Goal: Information Seeking & Learning: Learn about a topic

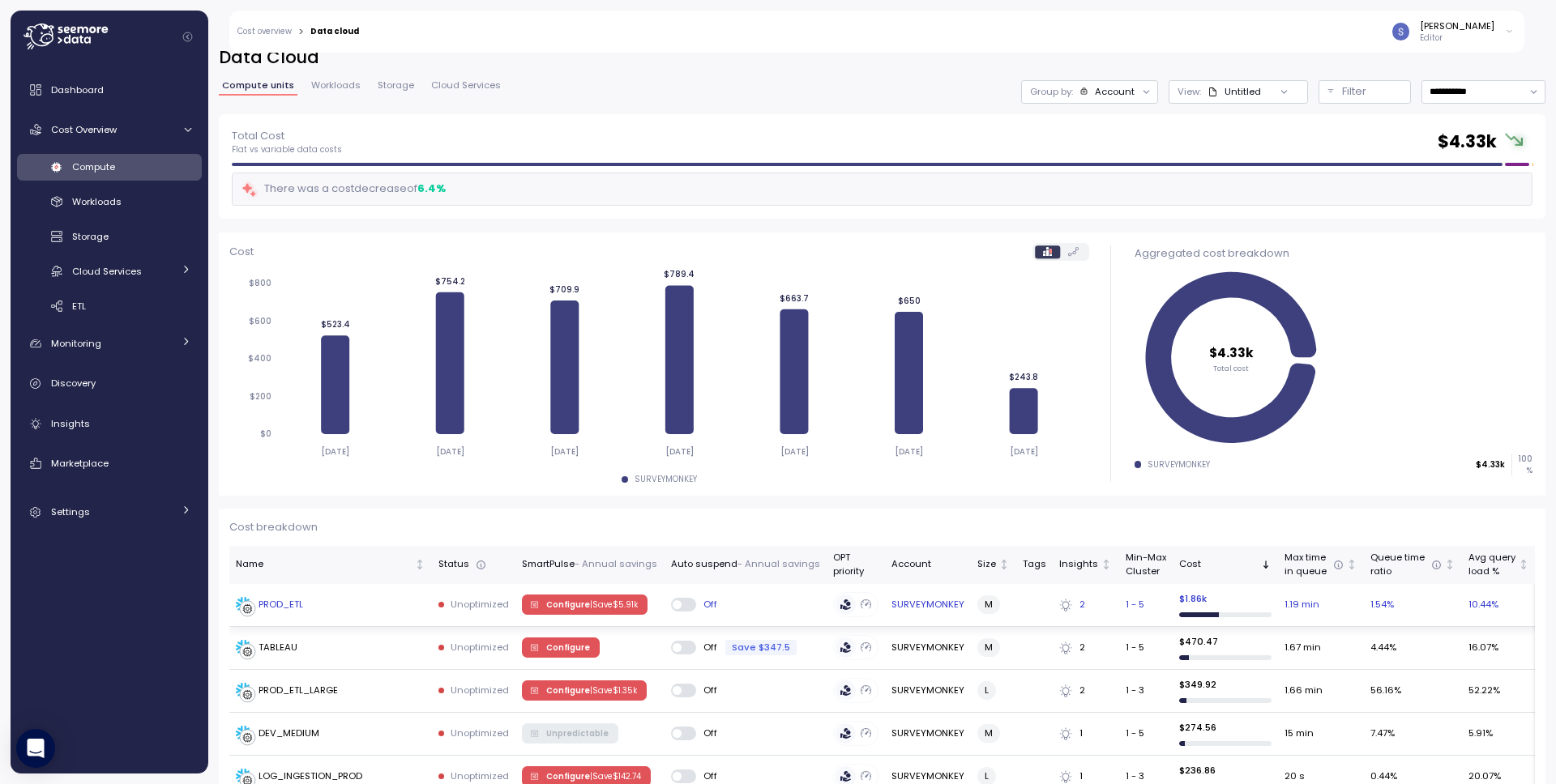
scroll to position [113, 0]
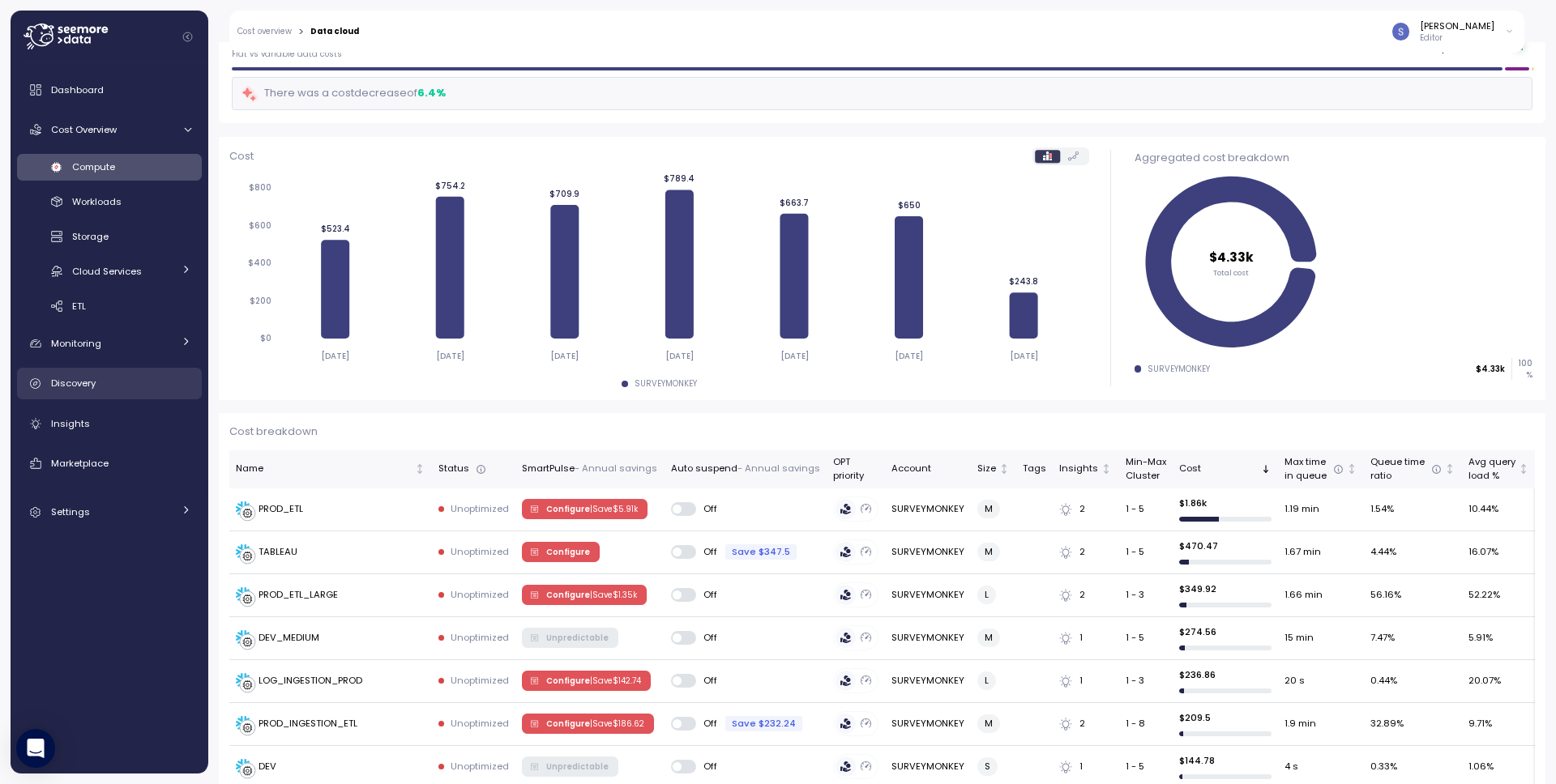
click at [116, 395] on link "Discovery" at bounding box center [109, 384] width 185 height 33
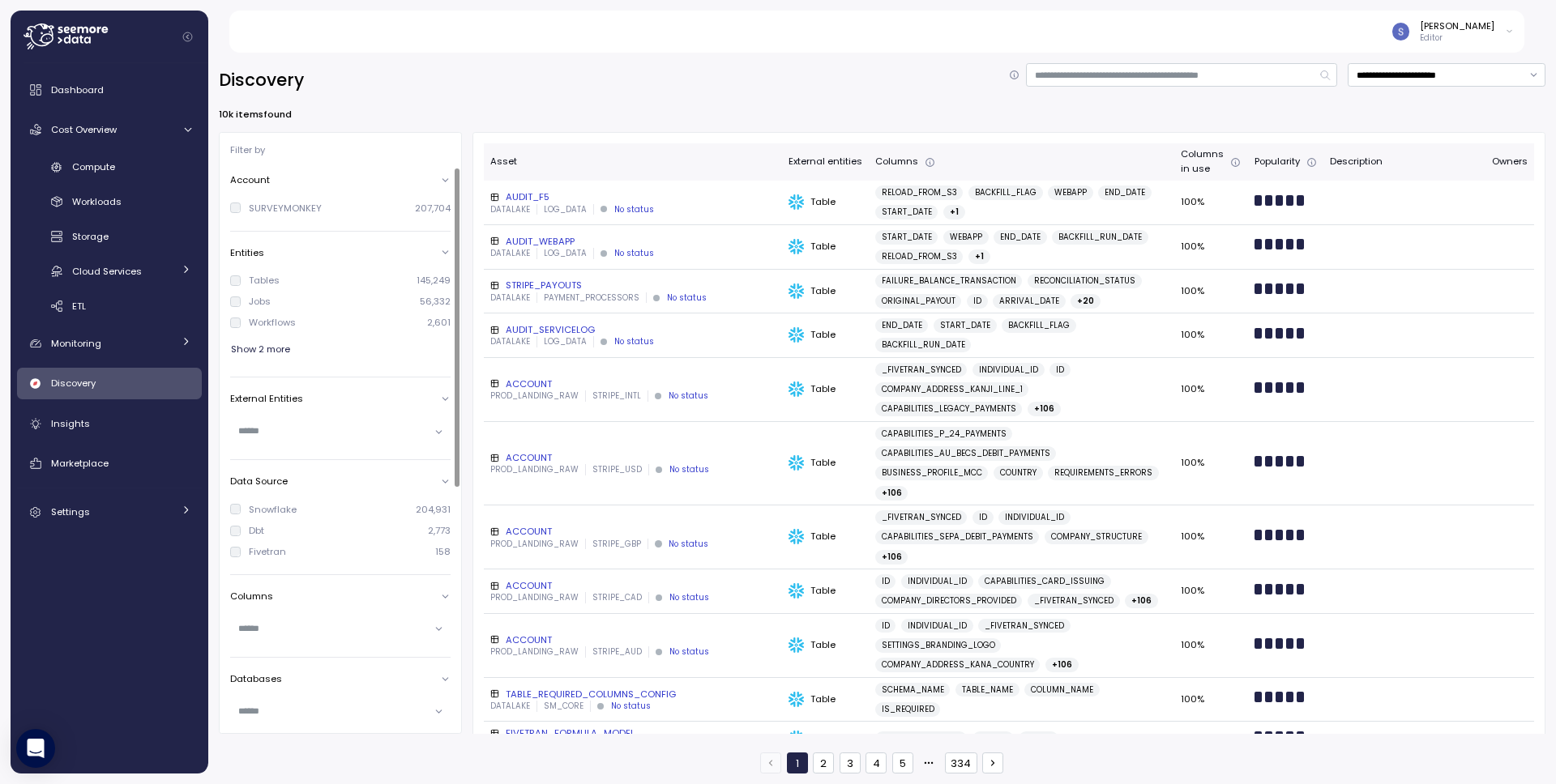
click at [227, 300] on div "Filter by Account SURVEYMONKEY 207,704 Entities Tables 145,249 Jobs 56,332 Work…" at bounding box center [340, 433] width 243 height 602
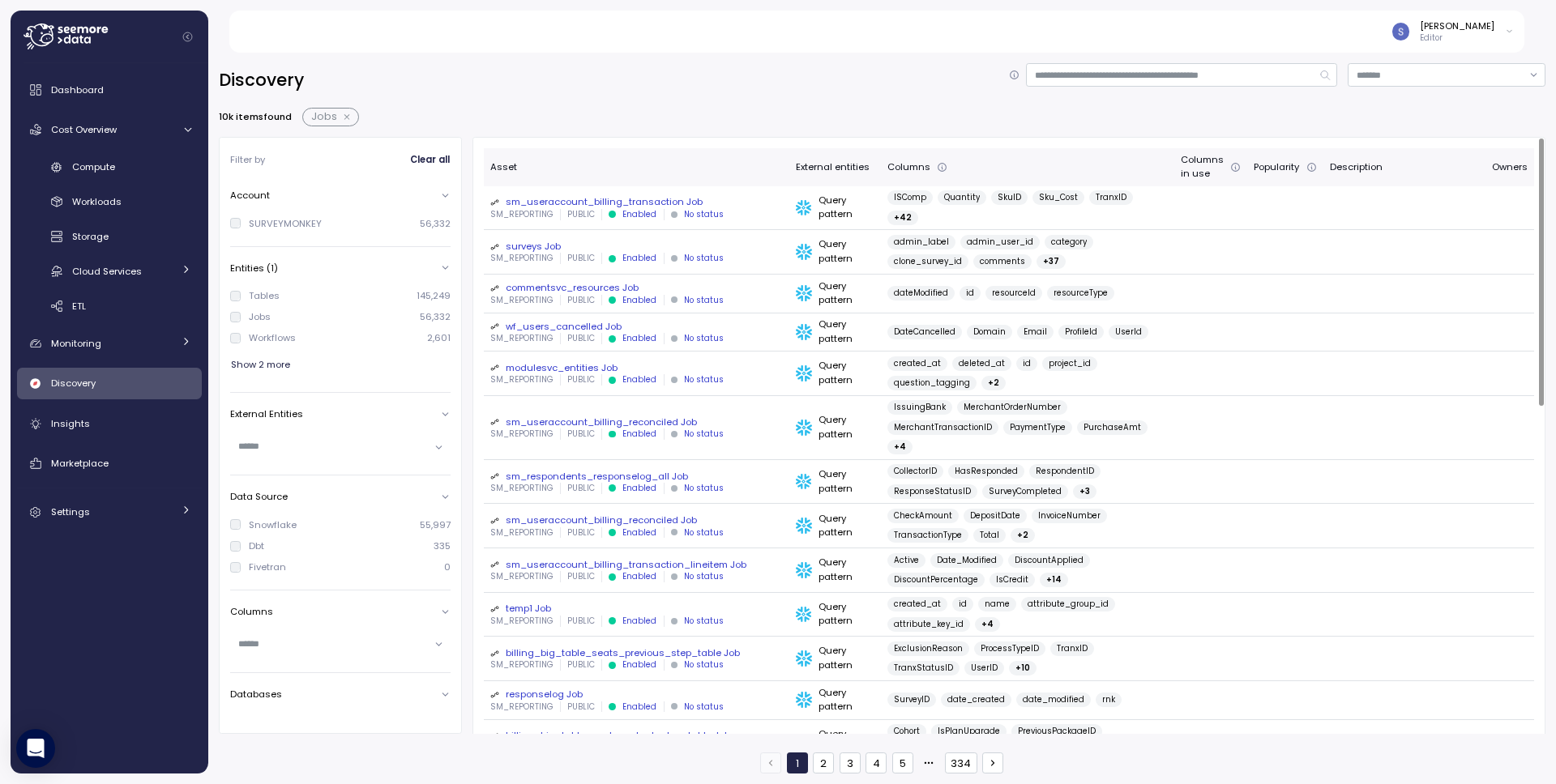
click at [570, 195] on div "sm_useraccount_billing_transaction Job" at bounding box center [637, 202] width 293 height 13
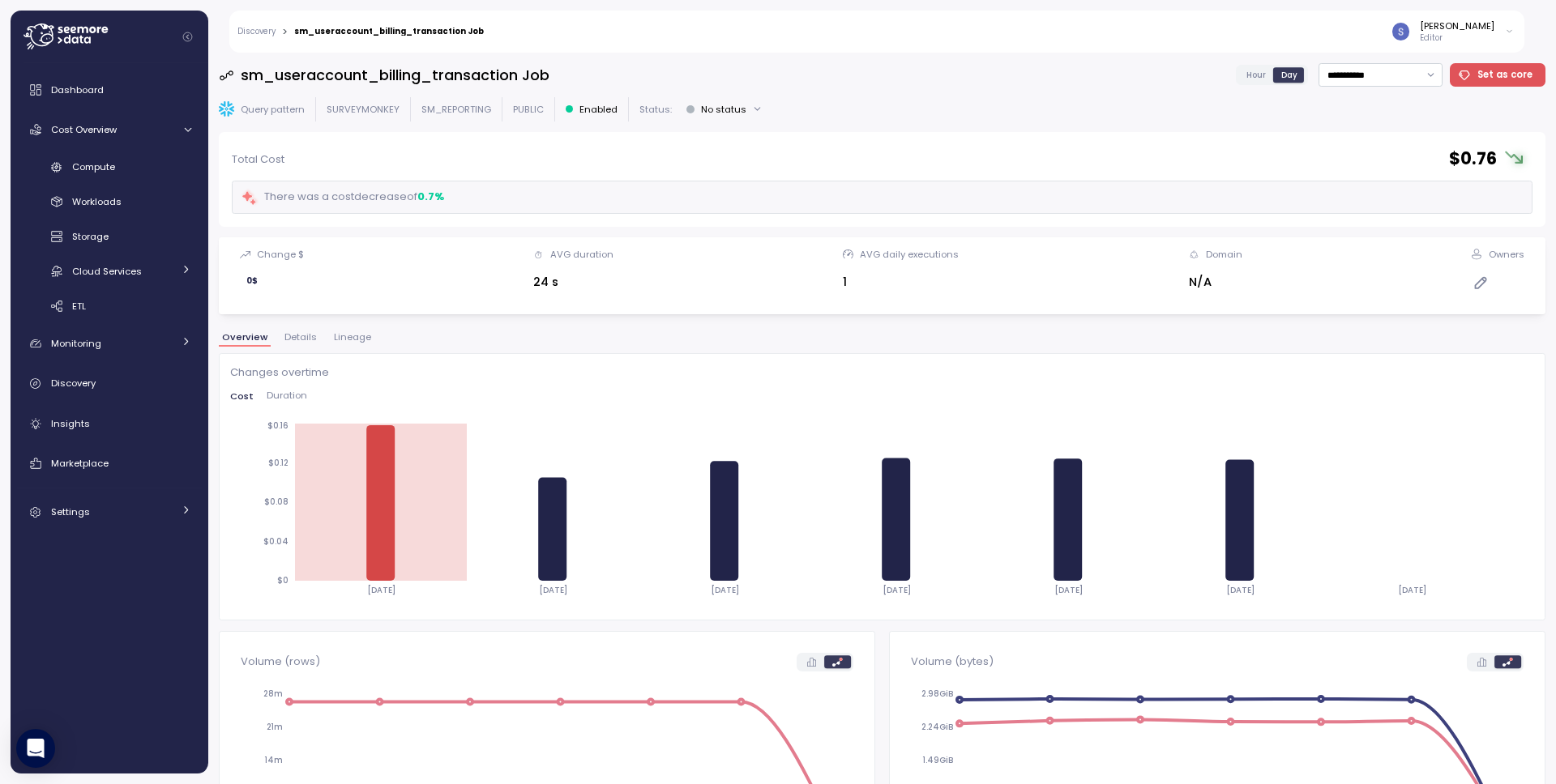
click at [348, 338] on span "Lineage" at bounding box center [352, 337] width 37 height 9
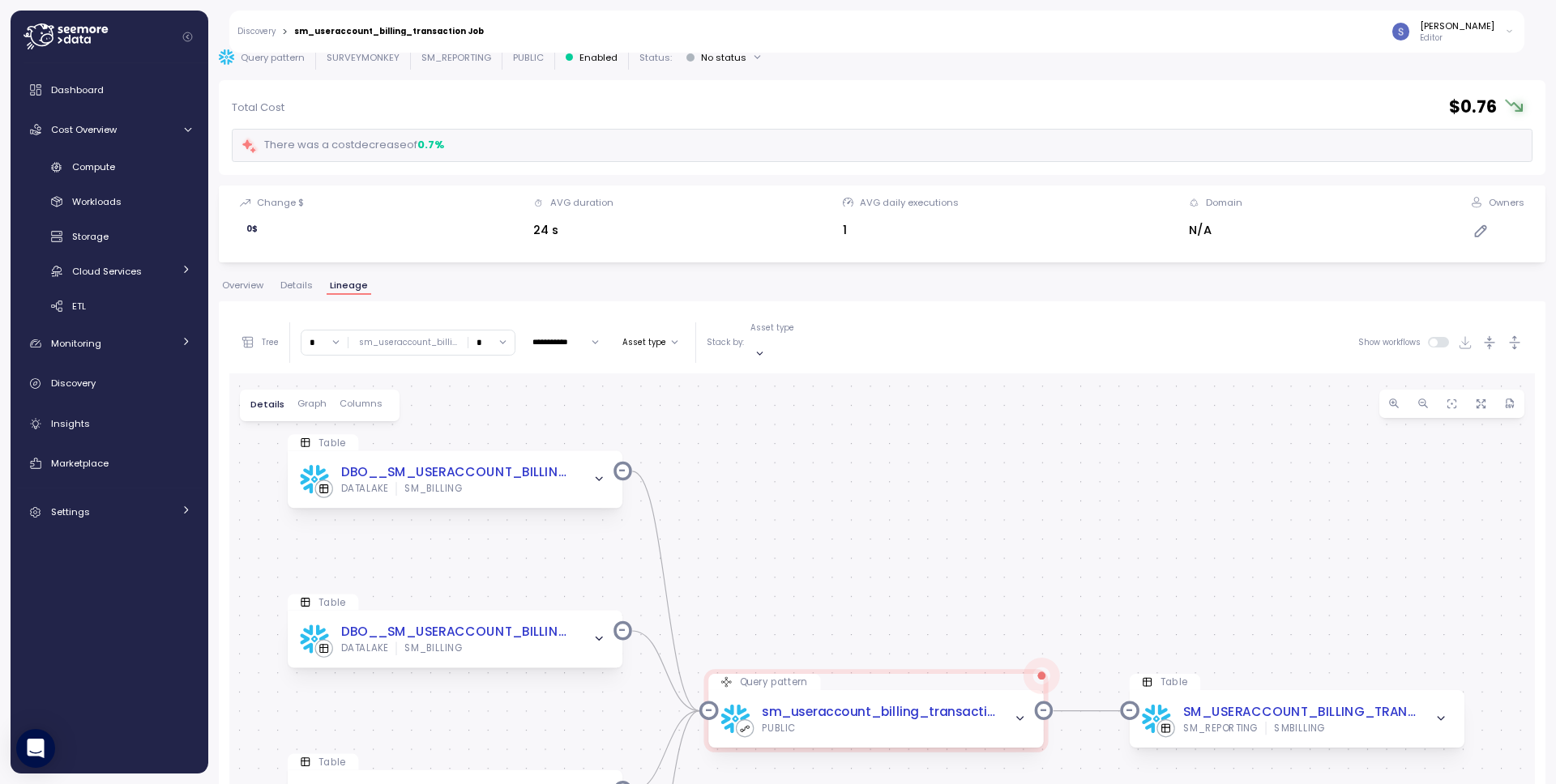
scroll to position [93, 0]
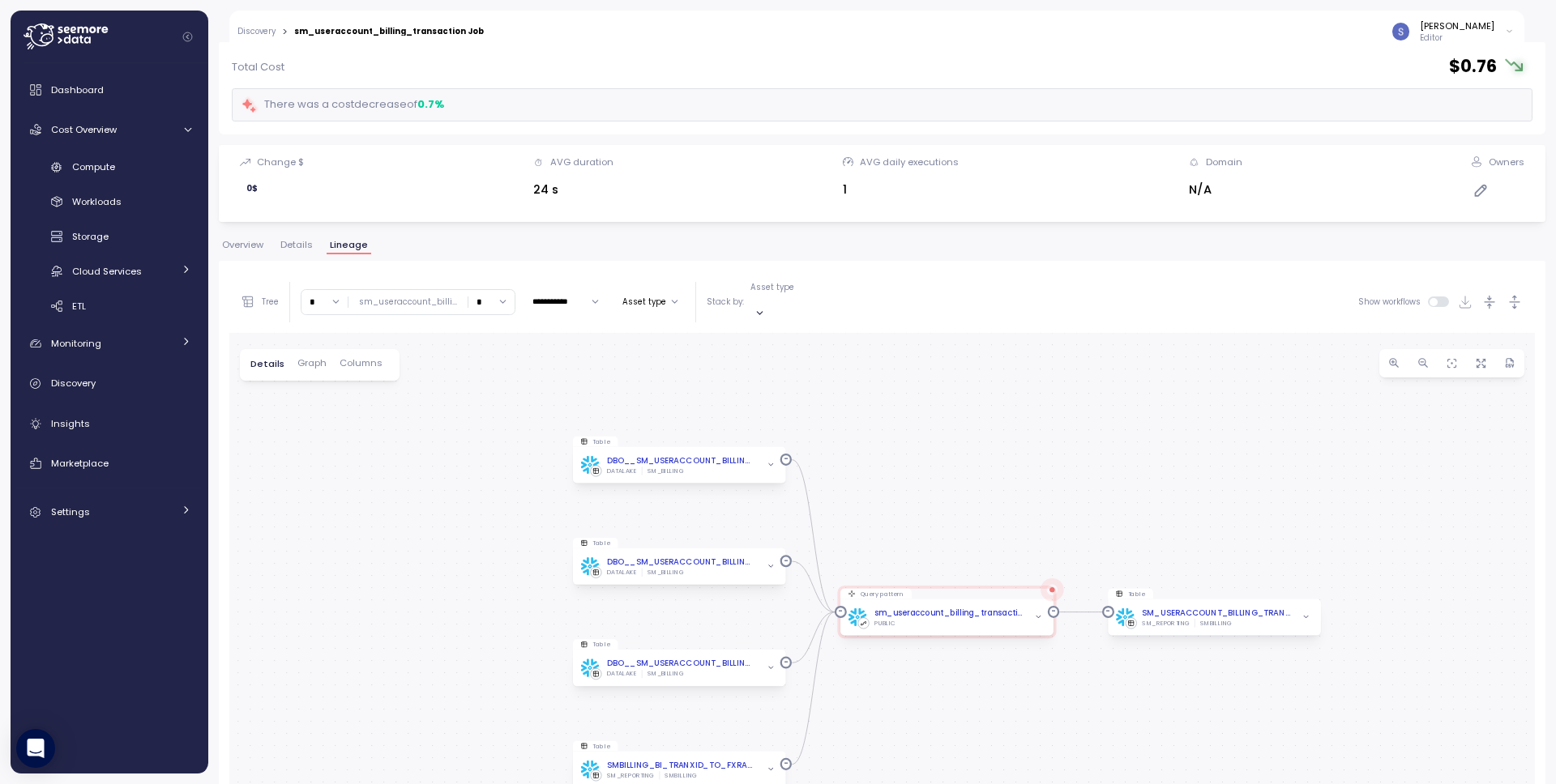
drag, startPoint x: 905, startPoint y: 487, endPoint x: 896, endPoint y: 433, distance: 54.7
click at [897, 433] on div "Table DBO__SM_USERACCOUNT_BILLING_TRANSACTION_LINEITEM__WORKING_COPY DATALAKE S…" at bounding box center [882, 663] width 1305 height 661
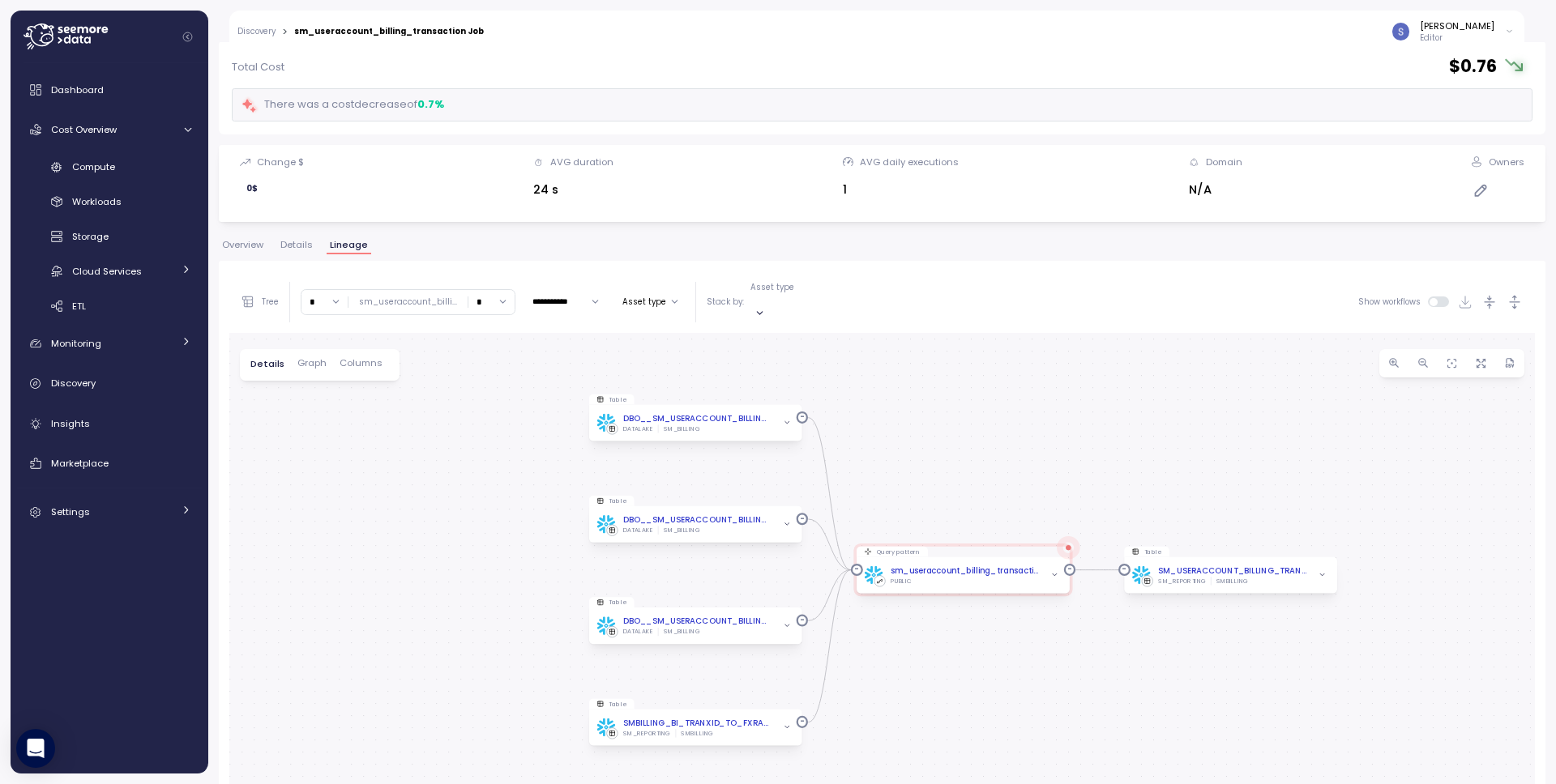
drag, startPoint x: 412, startPoint y: 417, endPoint x: 436, endPoint y: 428, distance: 26.4
click at [436, 428] on div "Table DBO__SM_USERACCOUNT_BILLING_TRANSACTION_LINEITEM__WORKING_COPY DATALAKE S…" at bounding box center [882, 663] width 1305 height 661
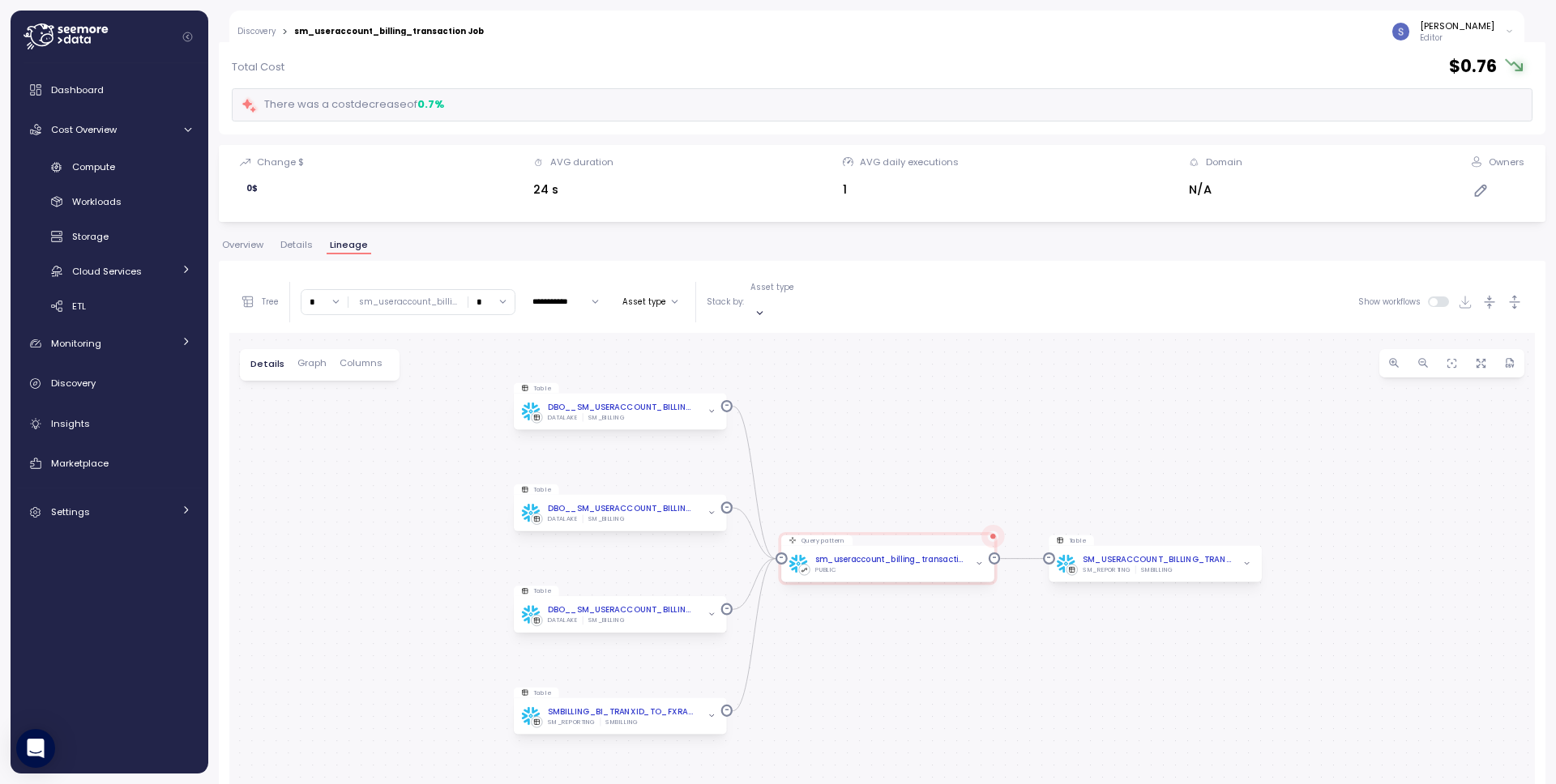
drag, startPoint x: 555, startPoint y: 416, endPoint x: 534, endPoint y: 399, distance: 27.0
click at [534, 399] on div "Table DBO__SM_USERACCOUNT_BILLING_TRANSACTION_LINEITEM__WORKING_COPY DATALAKE S…" at bounding box center [882, 663] width 1305 height 661
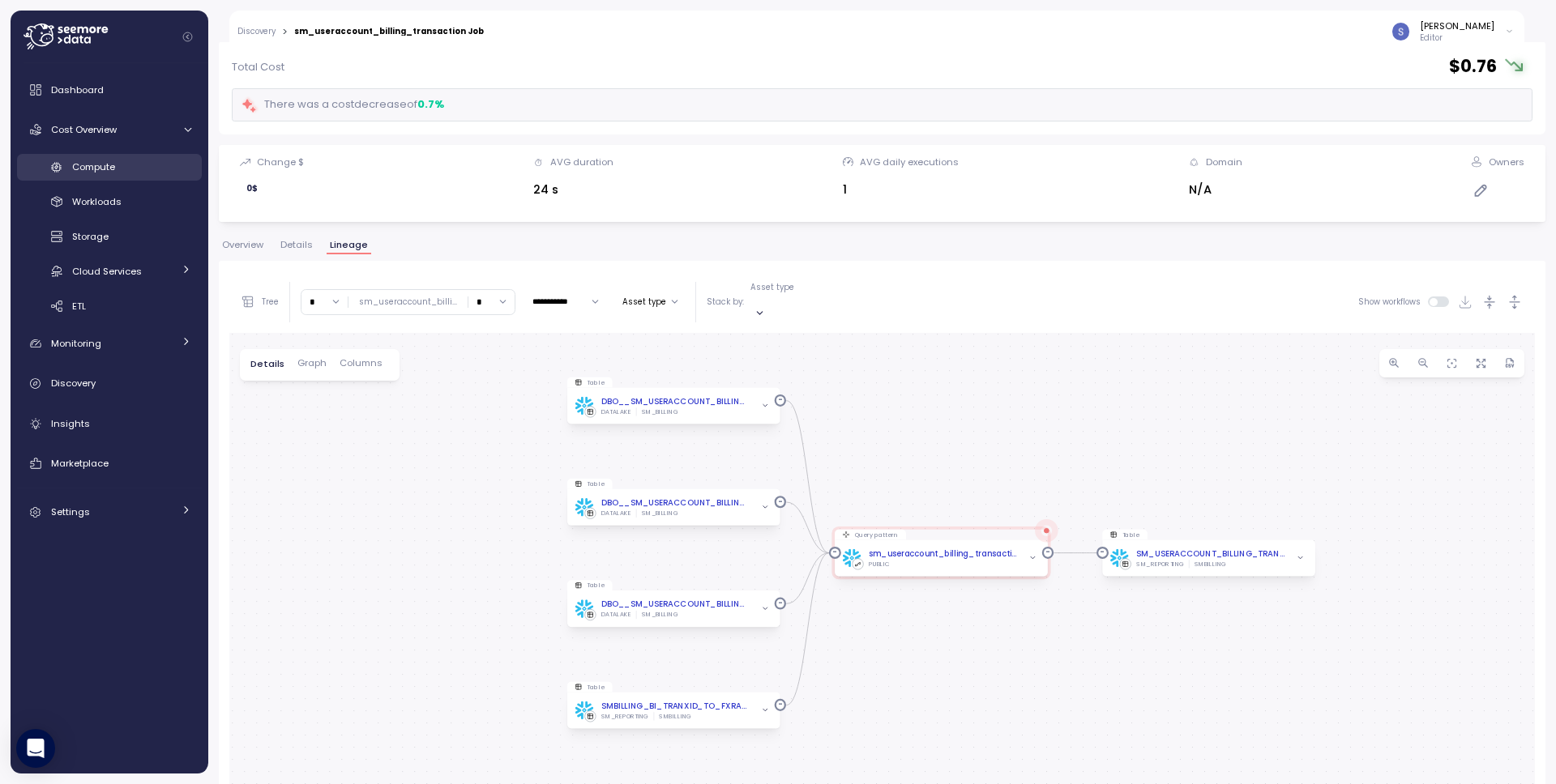
click at [117, 164] on div "Compute" at bounding box center [131, 166] width 120 height 16
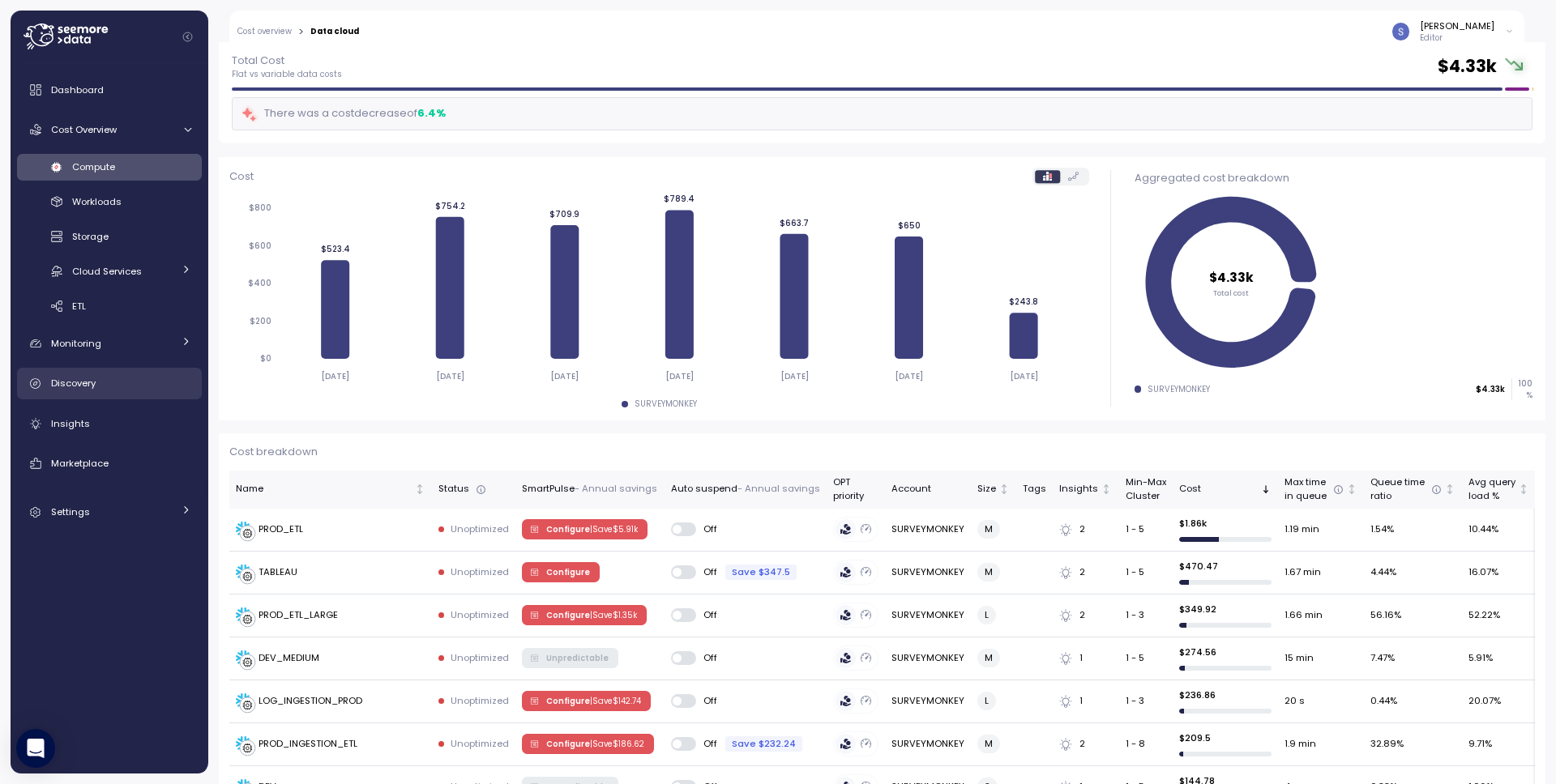
click at [103, 390] on div "Discovery" at bounding box center [121, 382] width 141 height 16
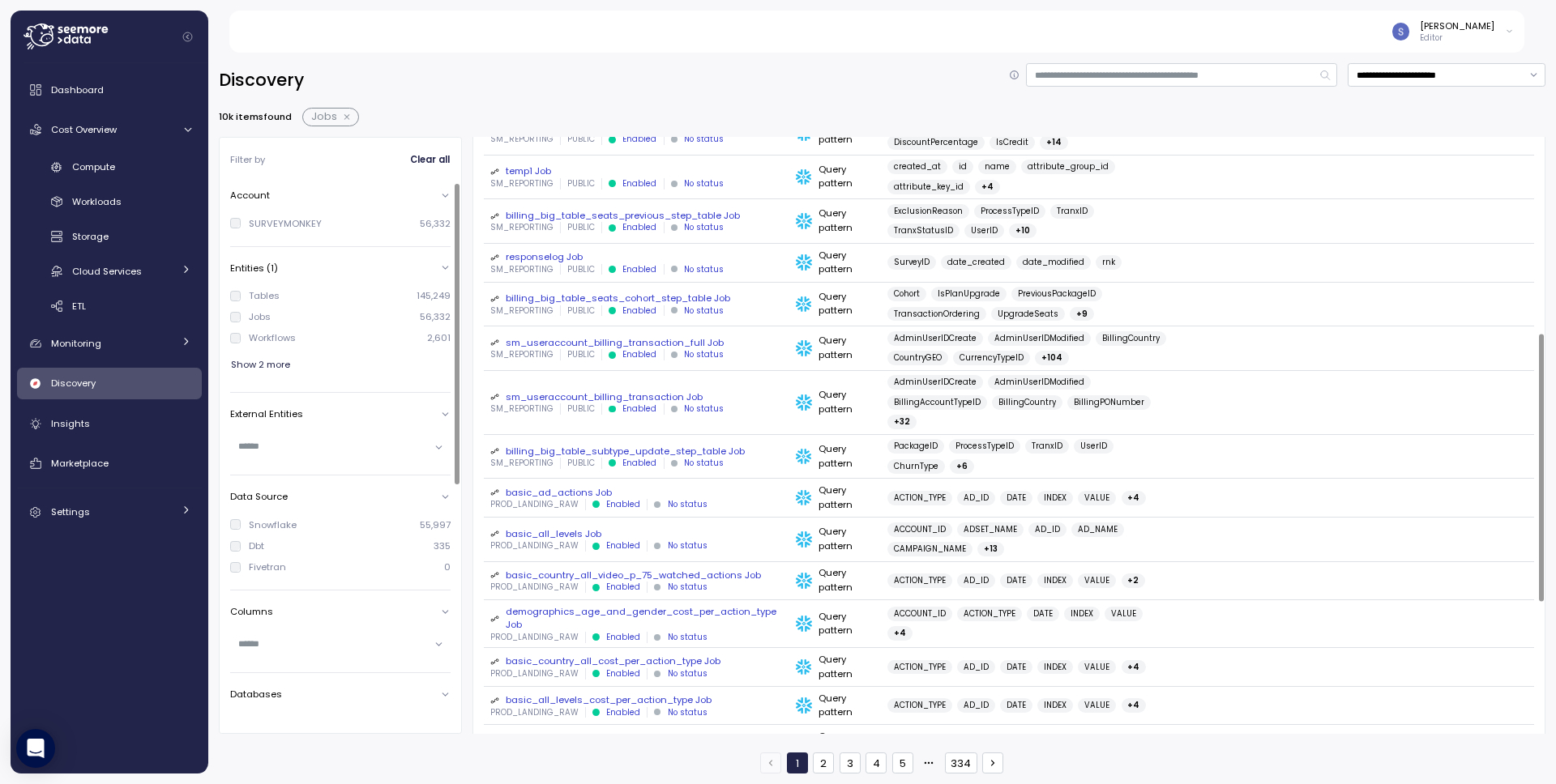
scroll to position [734, 0]
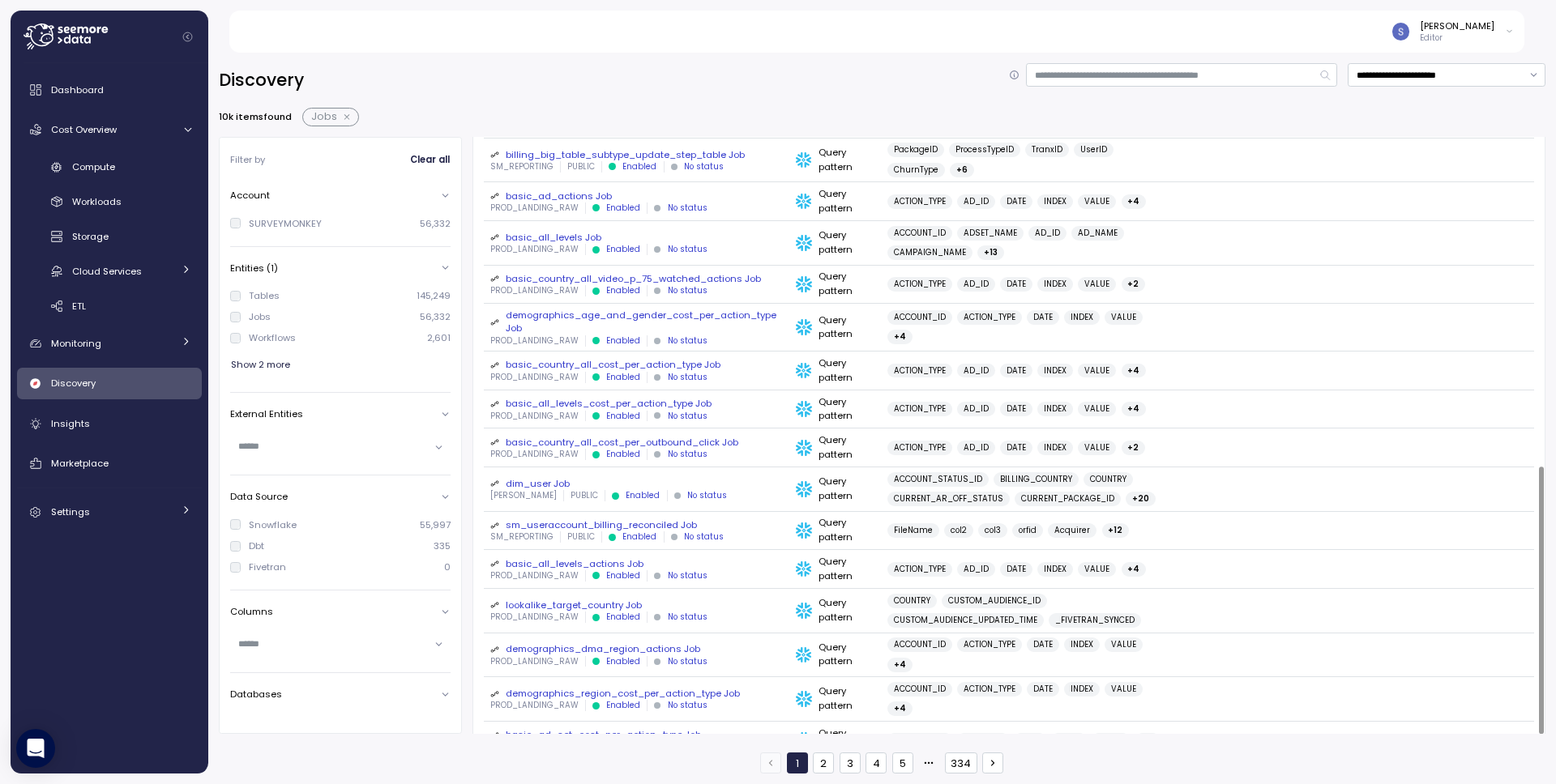
click at [523, 642] on div "demographics_dma_region_actions Job" at bounding box center [637, 649] width 293 height 13
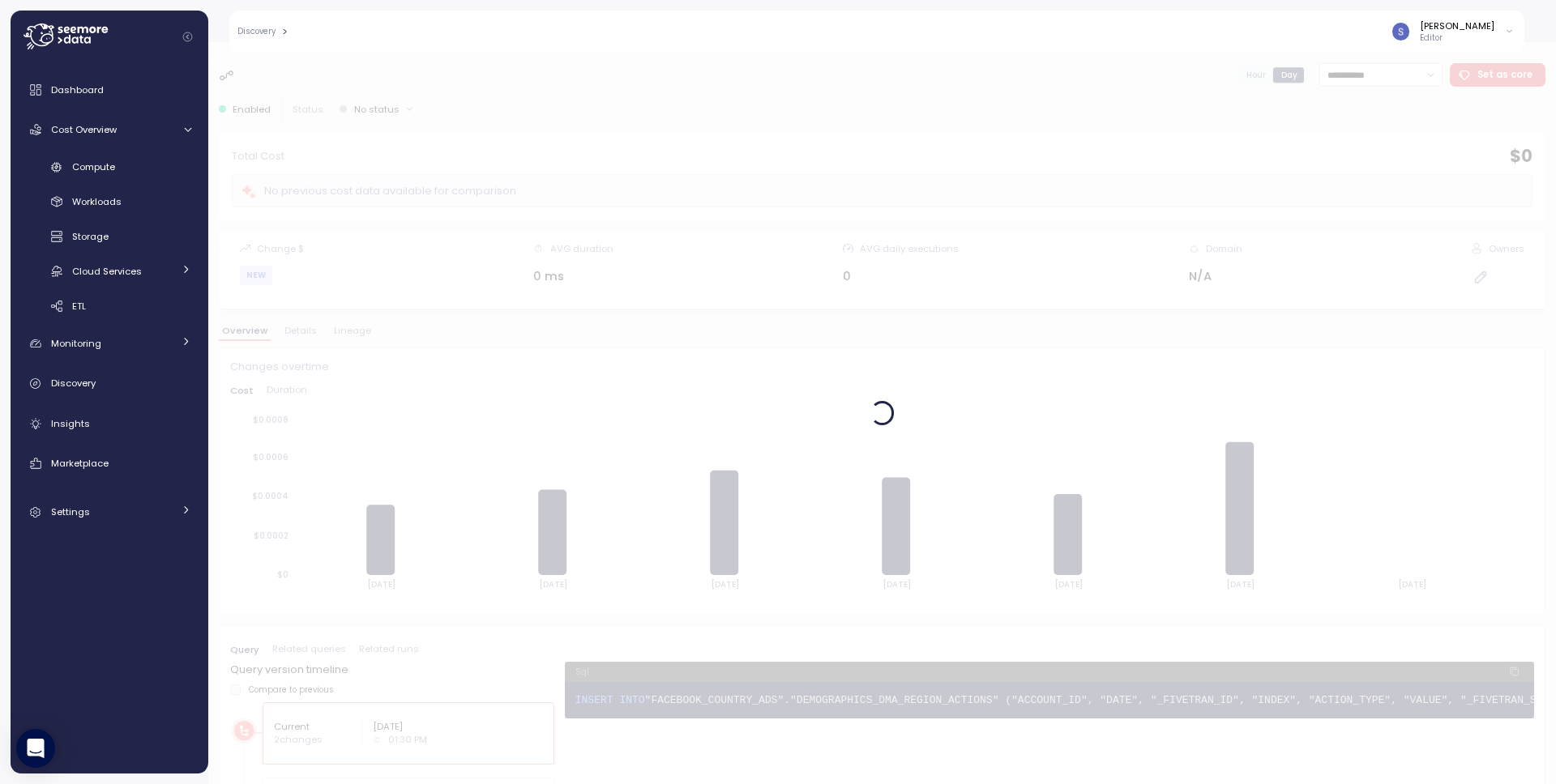
click at [352, 332] on div at bounding box center [882, 413] width 1348 height 742
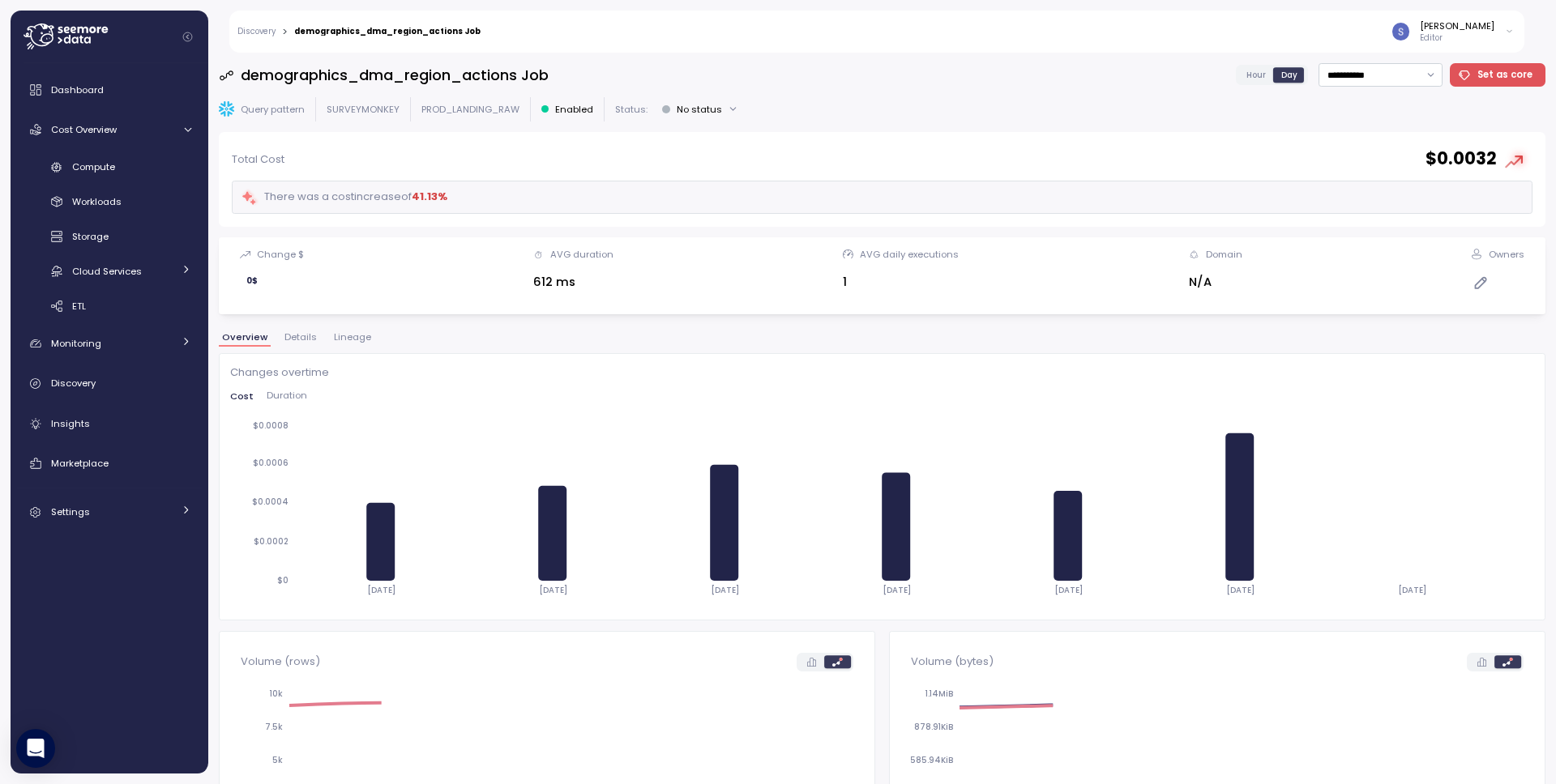
click at [362, 333] on span "Lineage" at bounding box center [352, 337] width 37 height 9
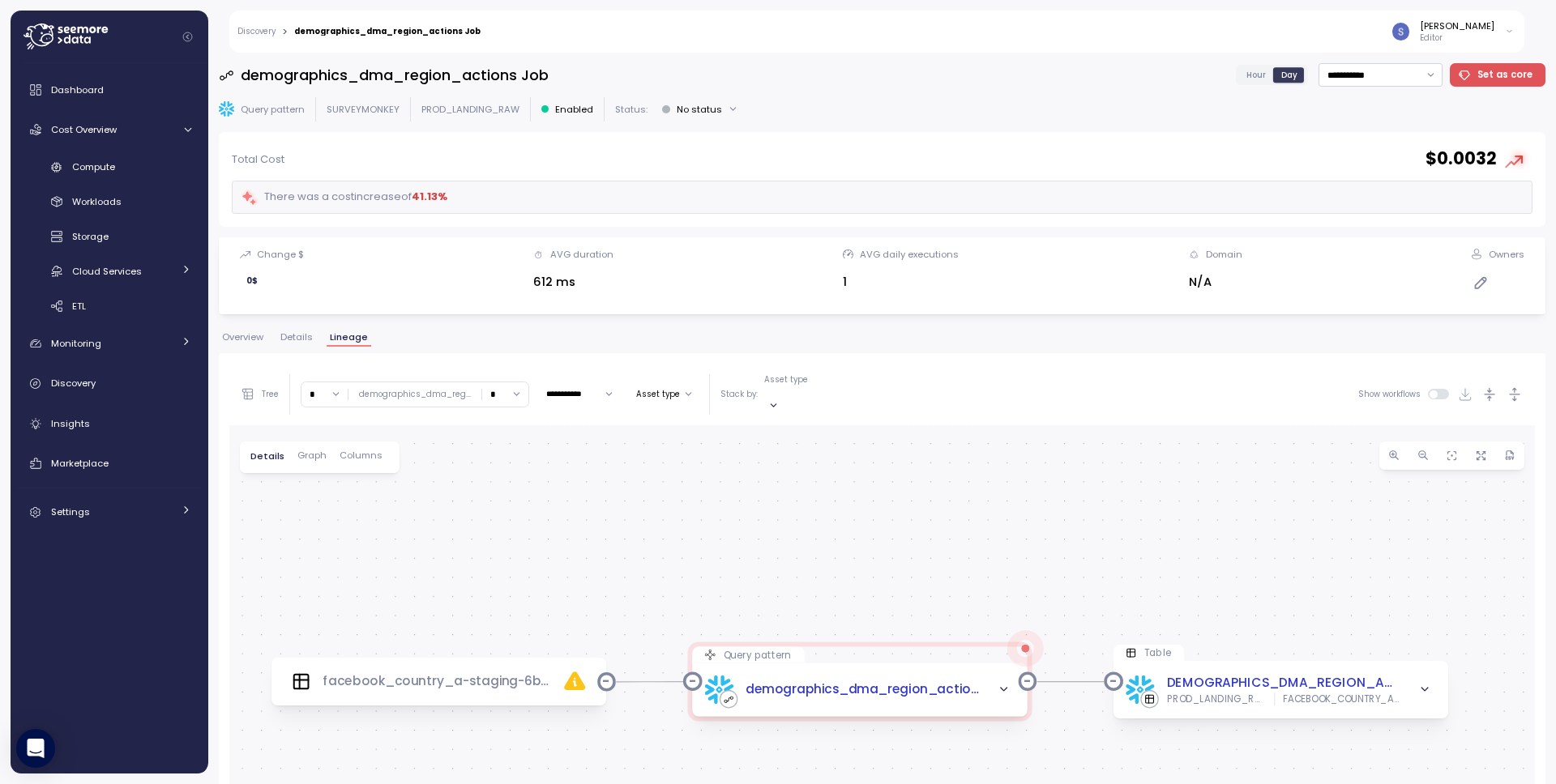
drag, startPoint x: 842, startPoint y: 591, endPoint x: 734, endPoint y: 567, distance: 110.6
click at [825, 510] on div "facebook_country_a-staging-6b510f80-7ad6-4315-978f-439d4325db44 Query pattern d…" at bounding box center [882, 755] width 1305 height 661
click at [443, 674] on div "facebook_country_a-staging-6b510f80-7ad6-4315-978f-439d4325db44" at bounding box center [436, 681] width 228 height 19
click at [605, 675] on div at bounding box center [606, 682] width 13 height 13
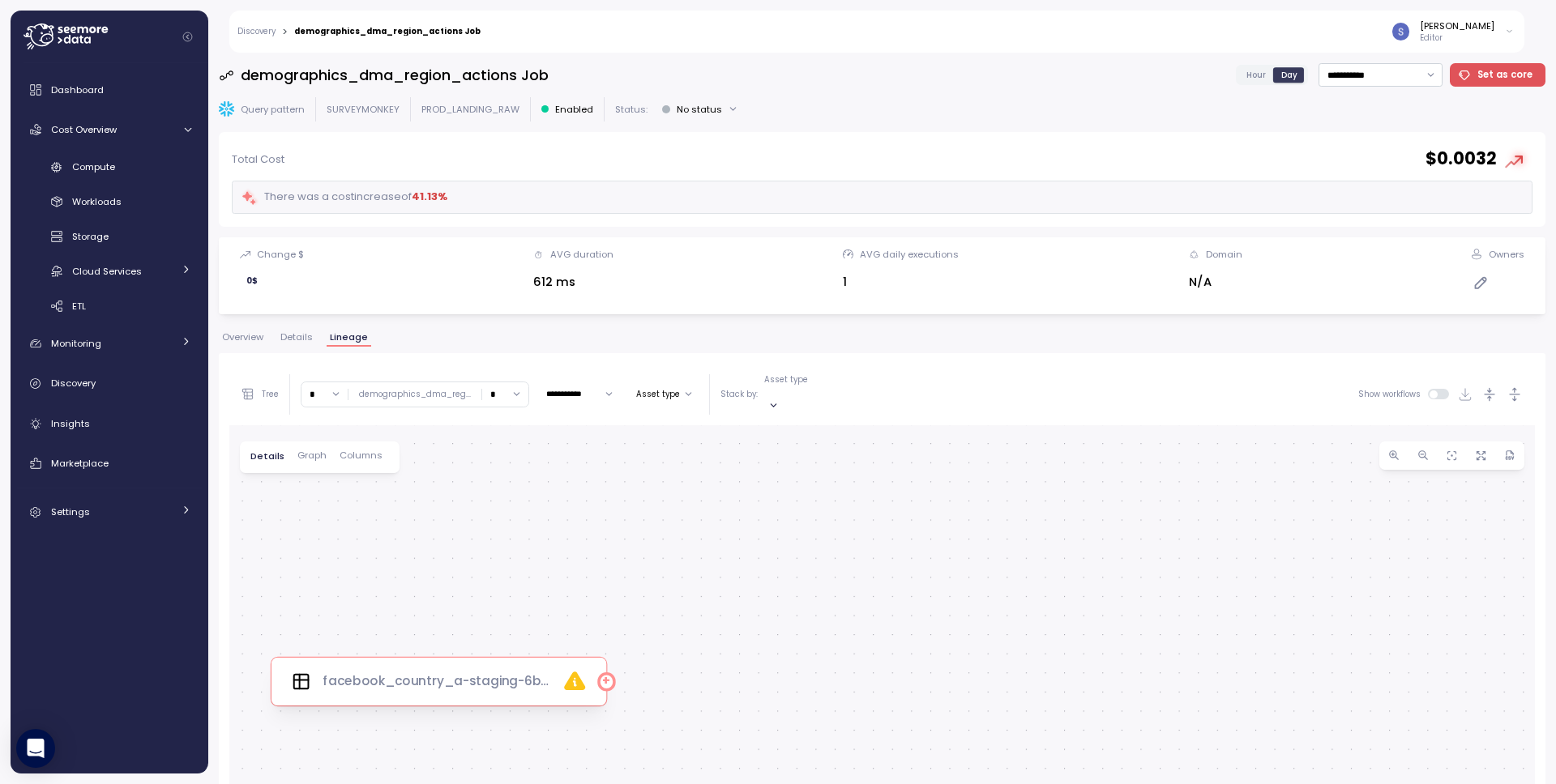
click at [605, 675] on div at bounding box center [606, 682] width 13 height 13
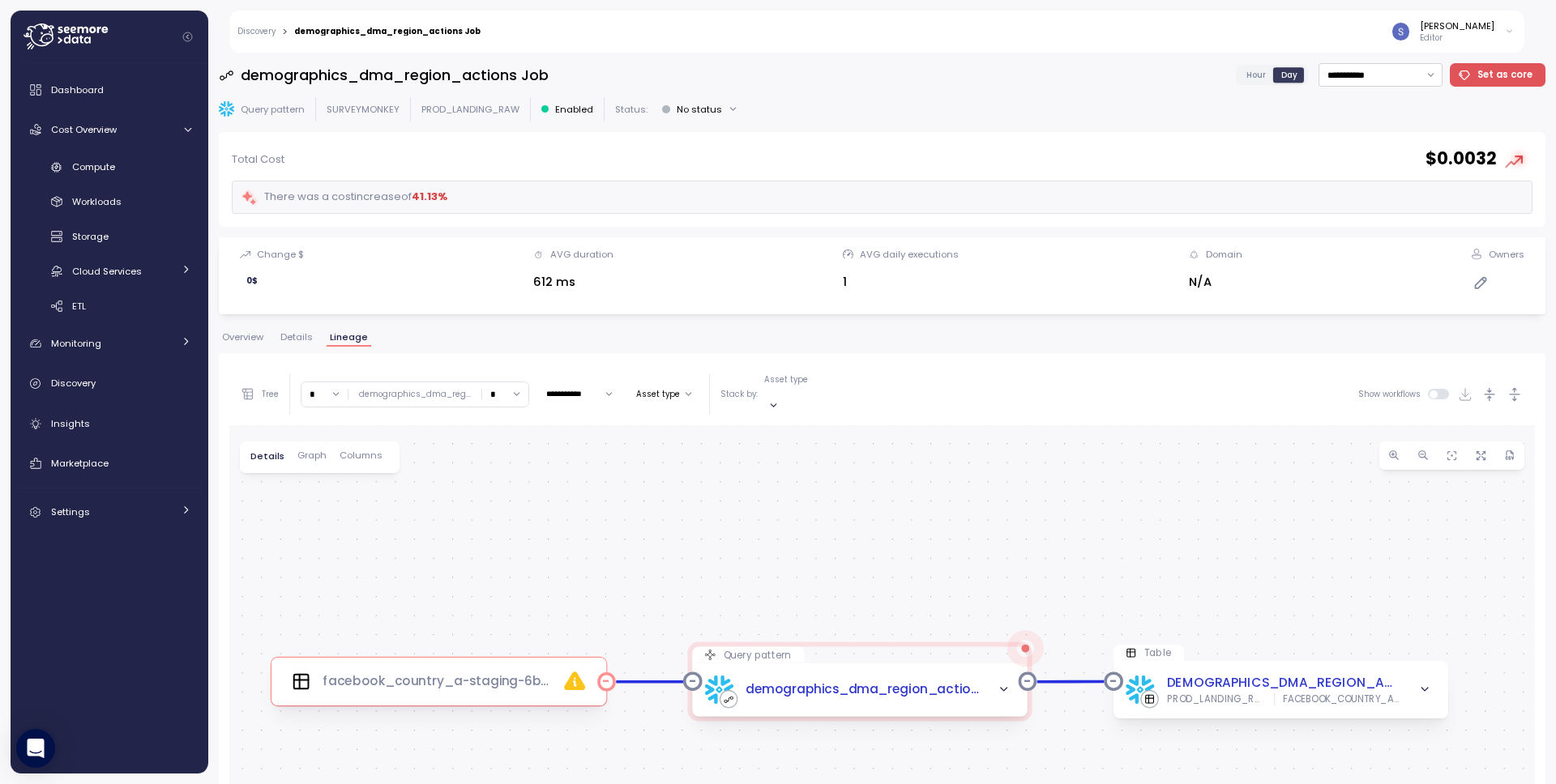
click at [531, 687] on div "facebook_country_a-staging-6b510f80-7ad6-4315-978f-439d4325db44" at bounding box center [439, 682] width 335 height 48
click at [523, 678] on div "facebook_country_a-staging-6b510f80-7ad6-4315-978f-439d4325db44" at bounding box center [439, 682] width 335 height 48
click at [321, 389] on input "*" at bounding box center [324, 394] width 46 height 24
type input "*"
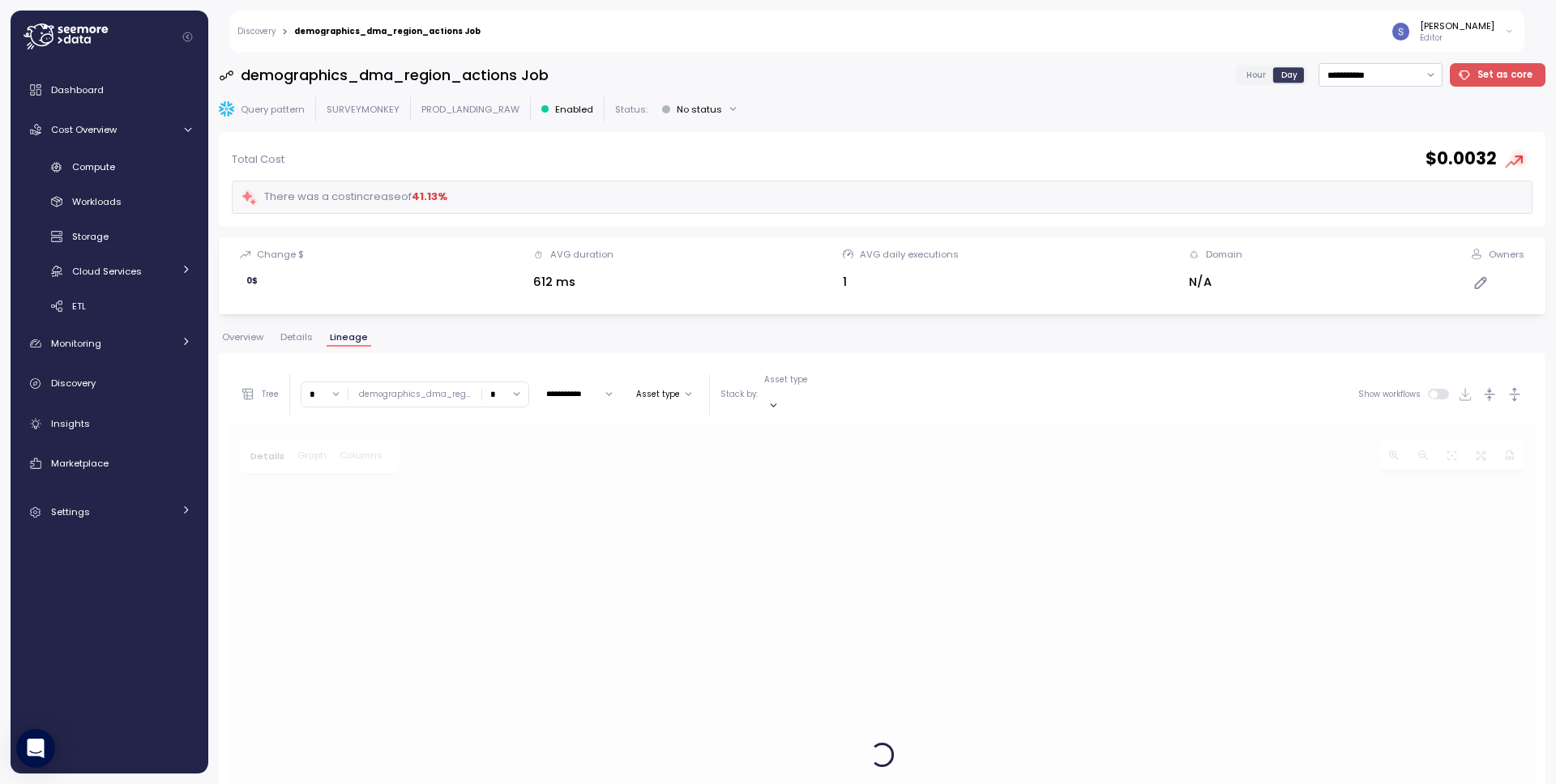
click at [503, 392] on input "*" at bounding box center [505, 394] width 46 height 24
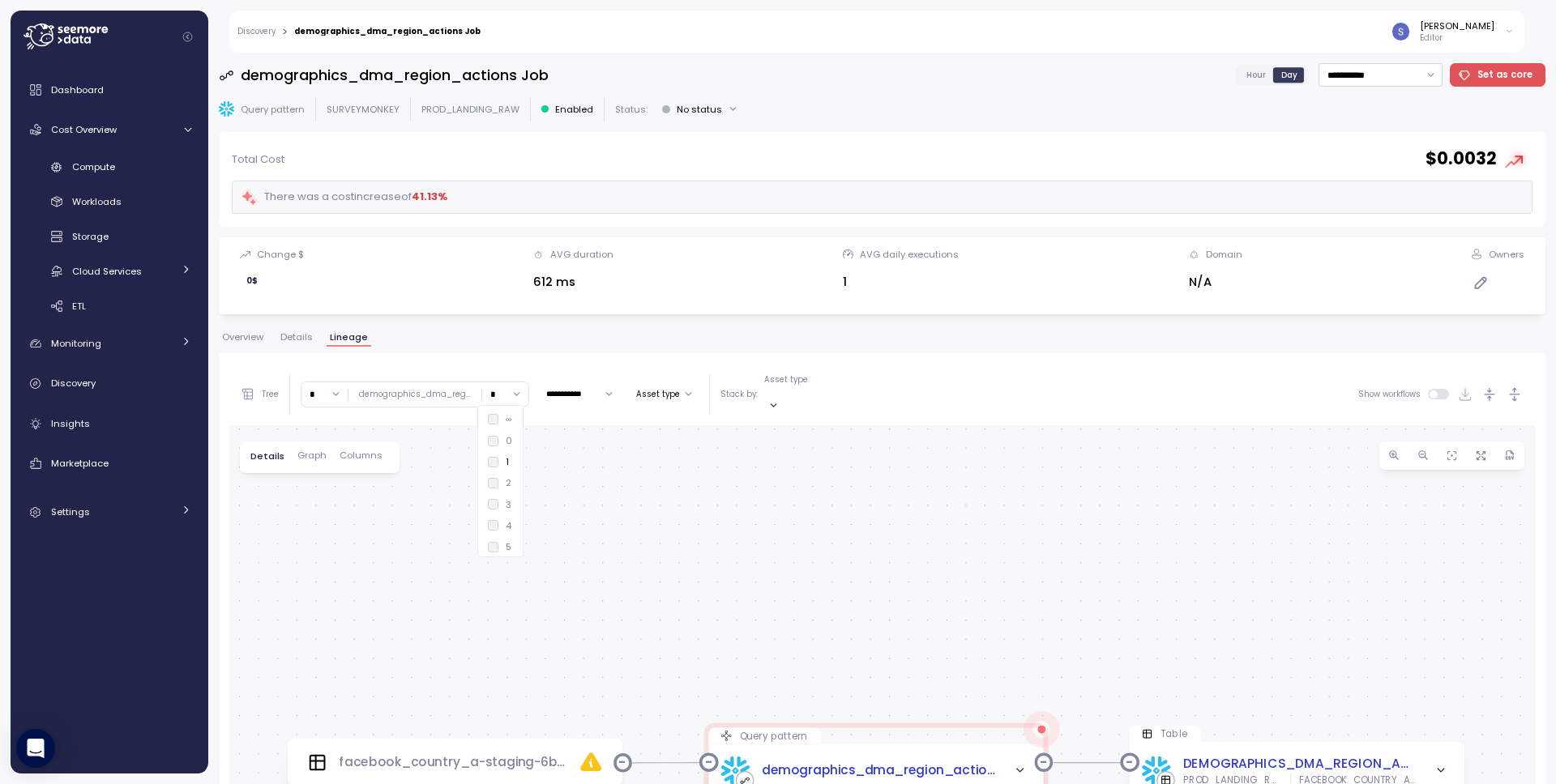
type input "*"
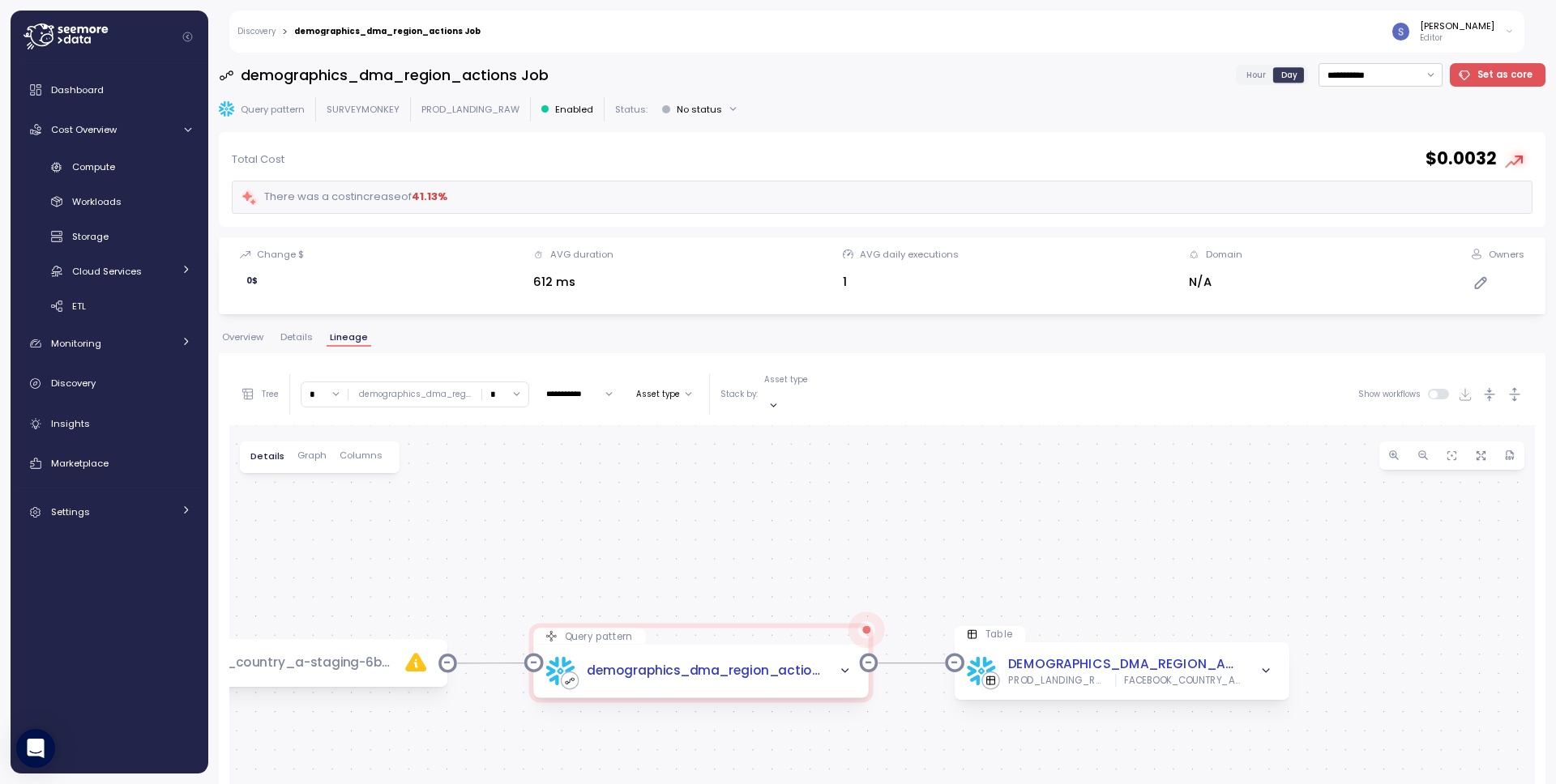
drag, startPoint x: 953, startPoint y: 621, endPoint x: 776, endPoint y: 518, distance: 204.8
click at [776, 518] on div "facebook_country_a-staging-6b510f80-7ad6-4315-978f-439d4325db44 Query pattern d…" at bounding box center [882, 755] width 1305 height 661
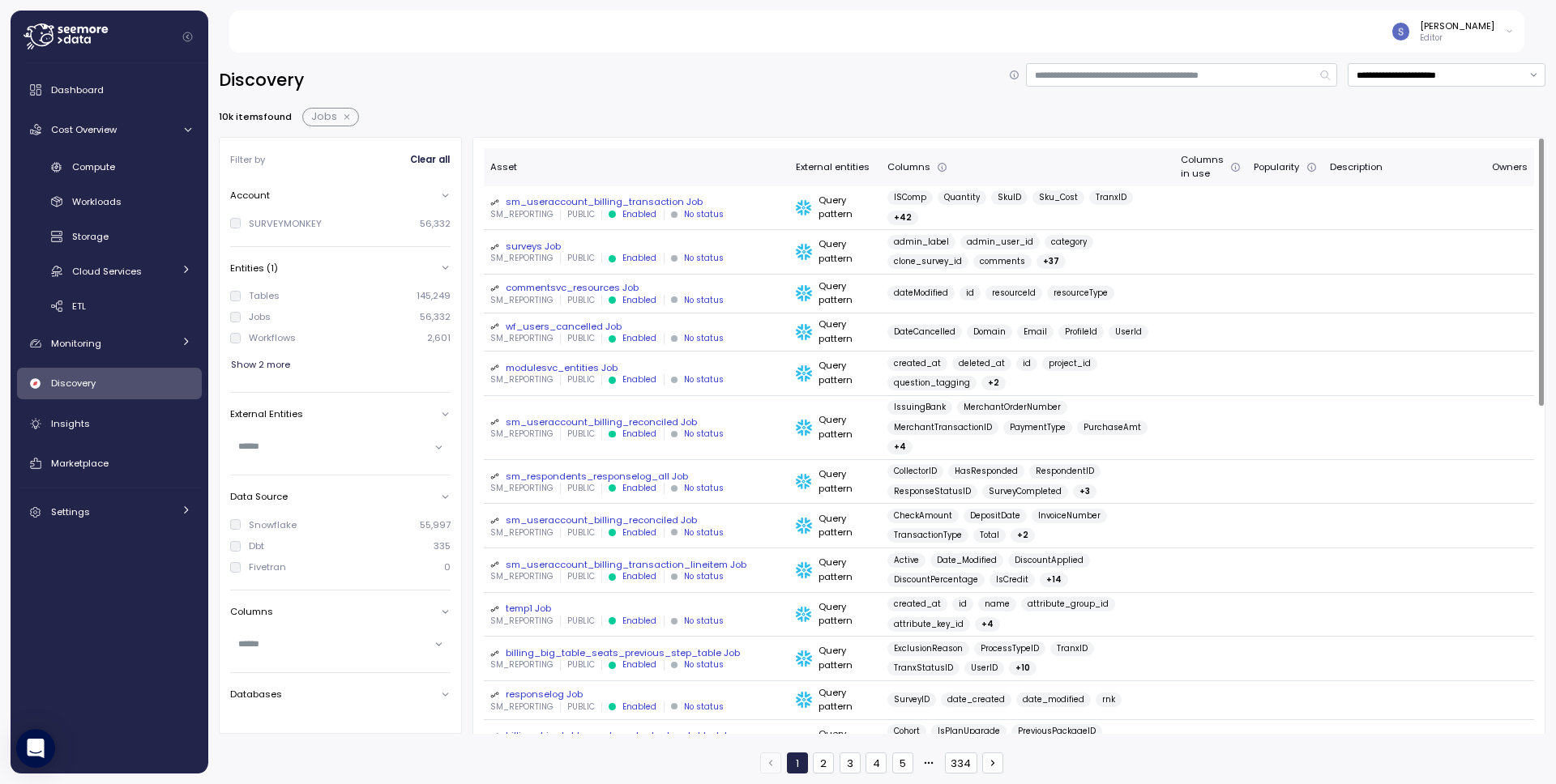
click at [624, 321] on div "wf_users_cancelled Job" at bounding box center [637, 327] width 293 height 13
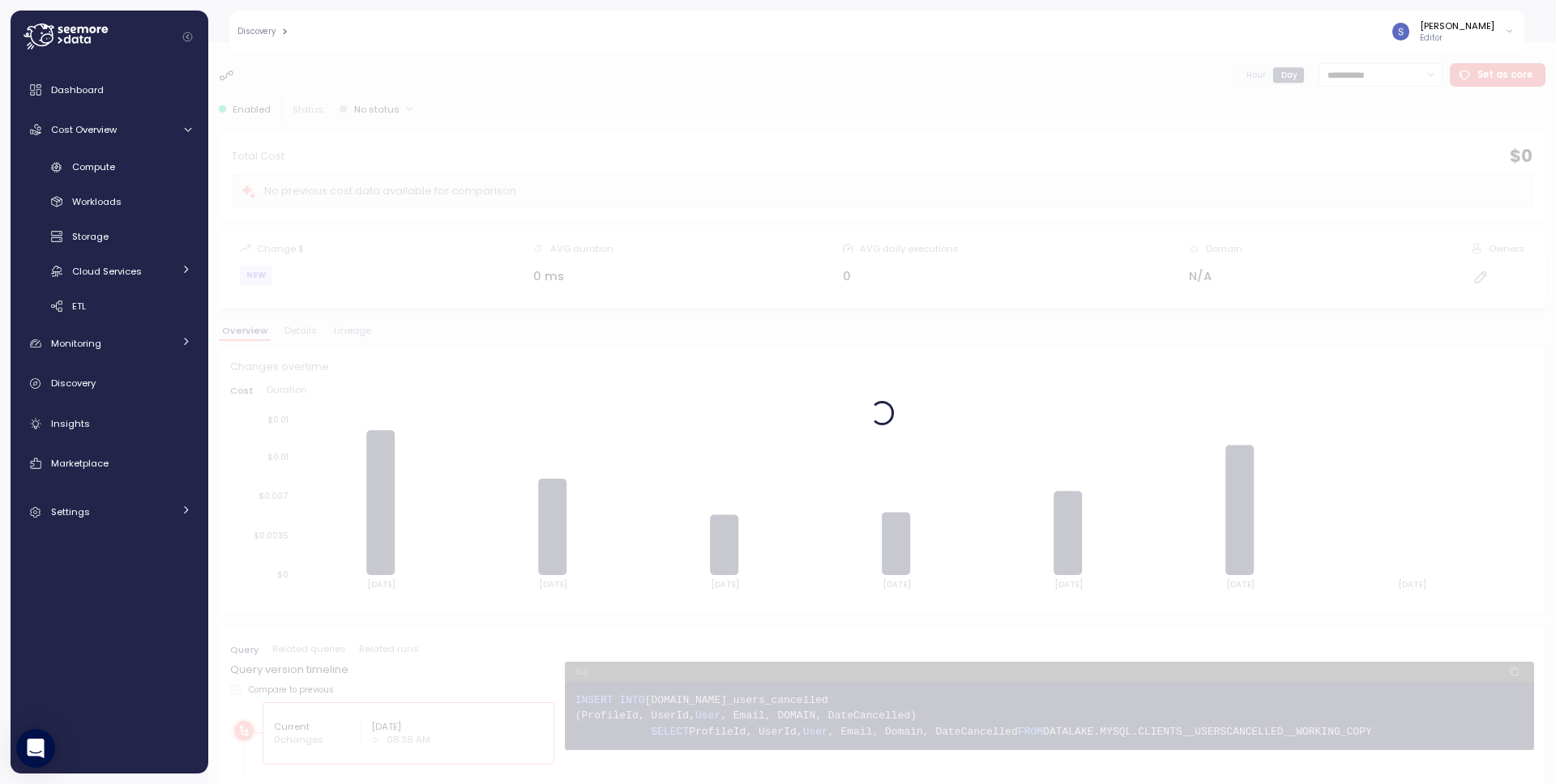
click at [350, 334] on div at bounding box center [882, 413] width 1348 height 742
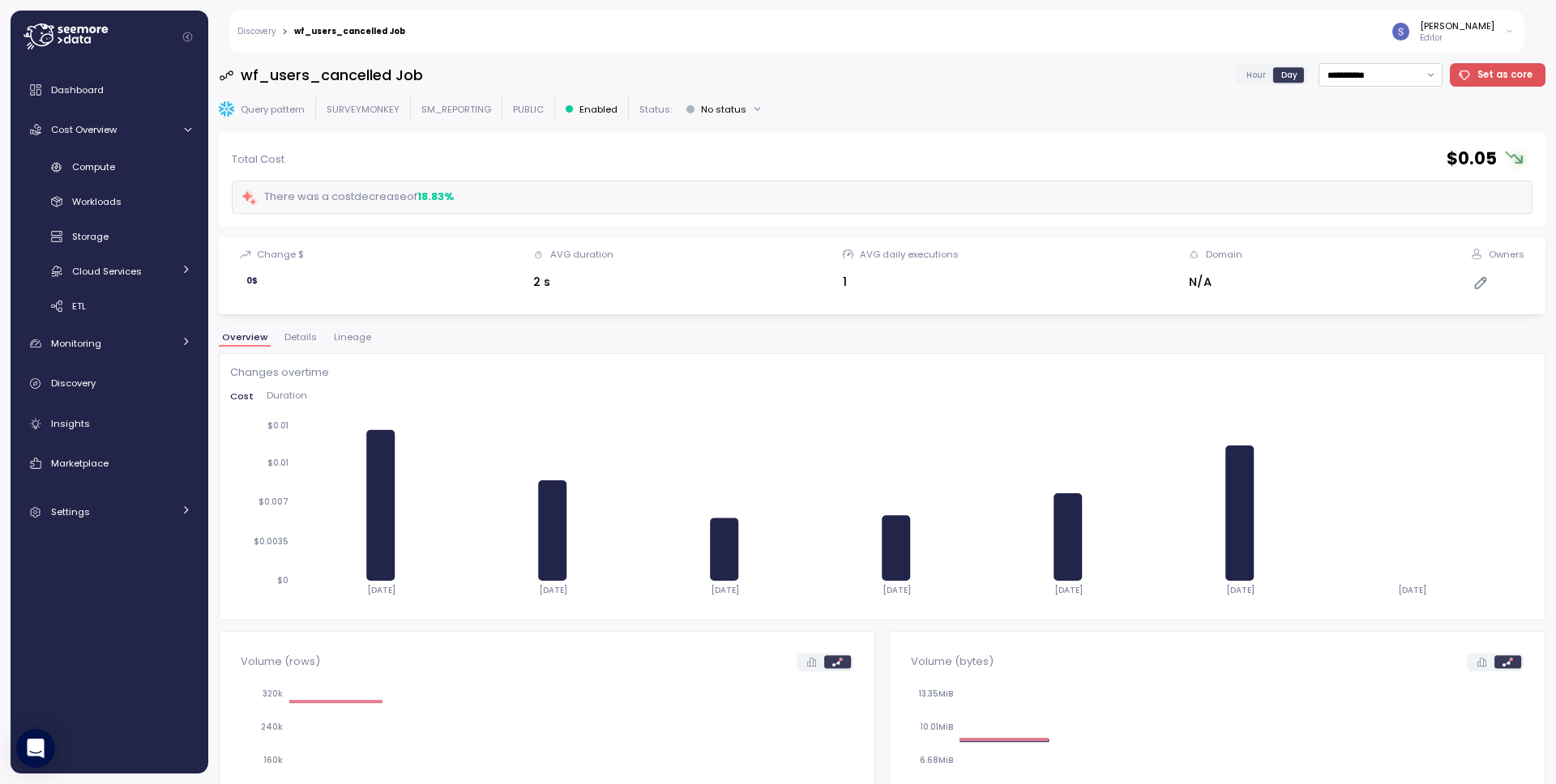
click at [351, 333] on span "Lineage" at bounding box center [352, 337] width 37 height 9
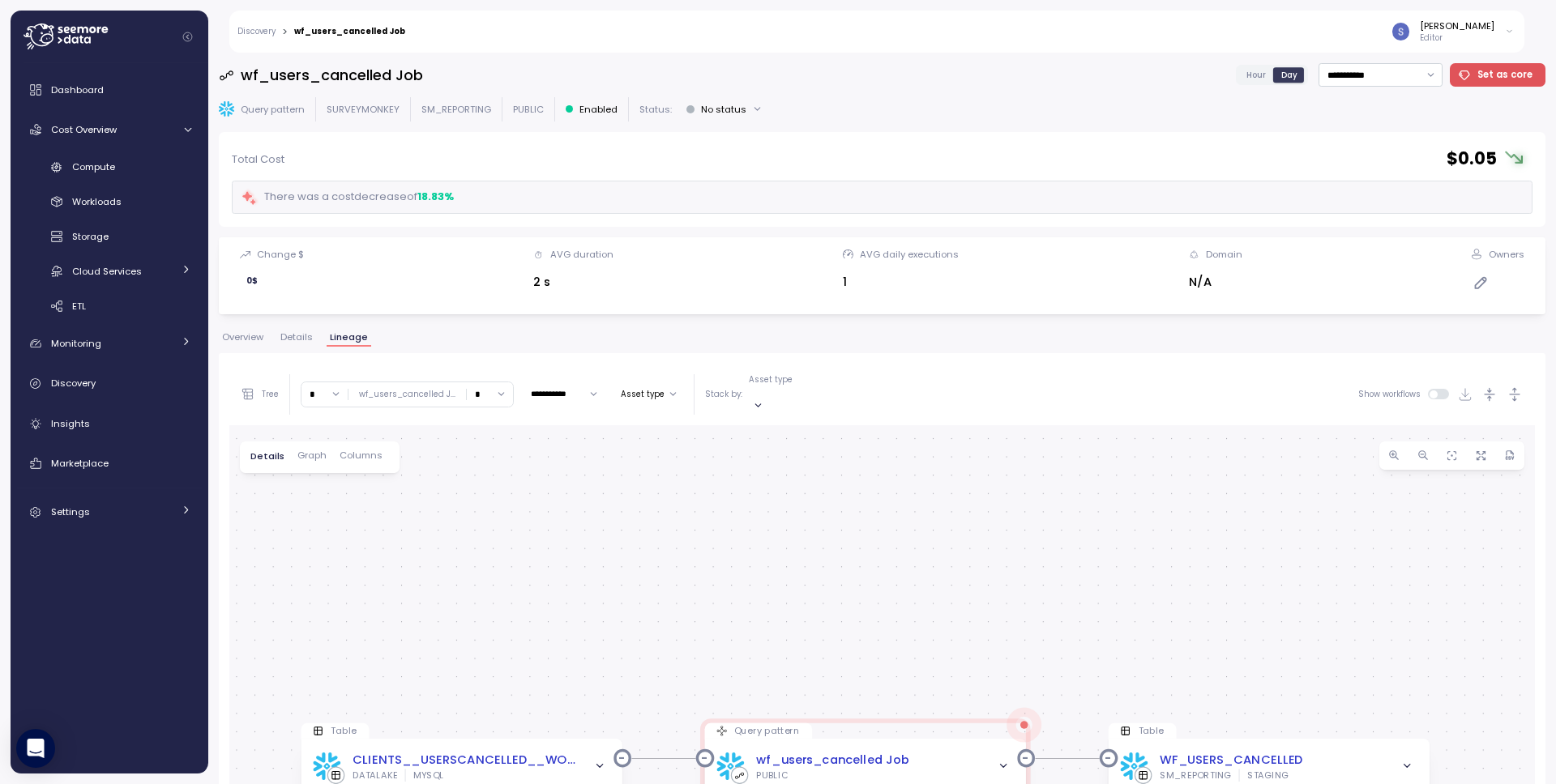
click at [338, 389] on input "*" at bounding box center [324, 394] width 46 height 24
type input "*"
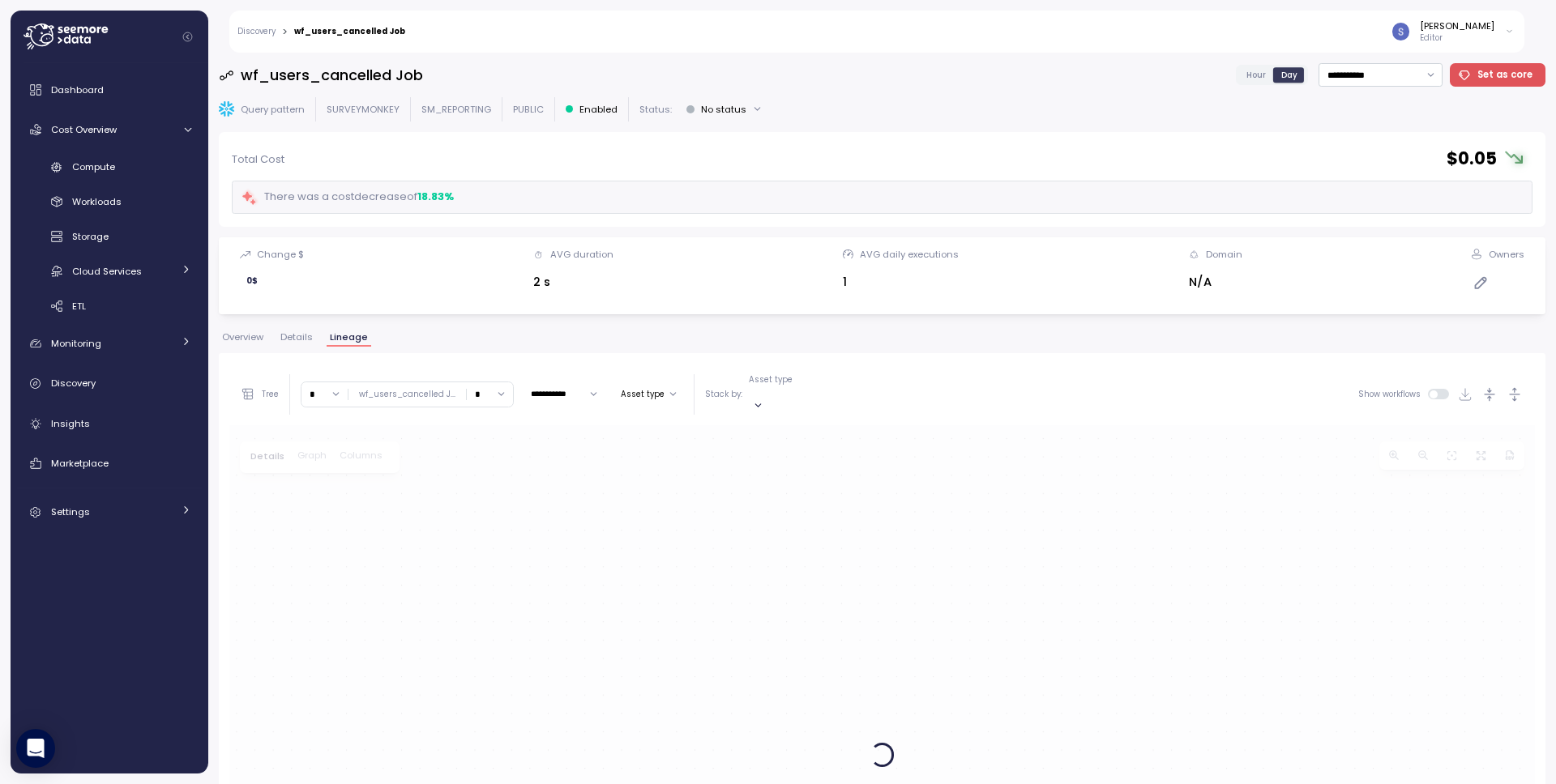
drag, startPoint x: 506, startPoint y: 380, endPoint x: 498, endPoint y: 386, distance: 10.0
click at [506, 382] on input "*" at bounding box center [490, 394] width 46 height 24
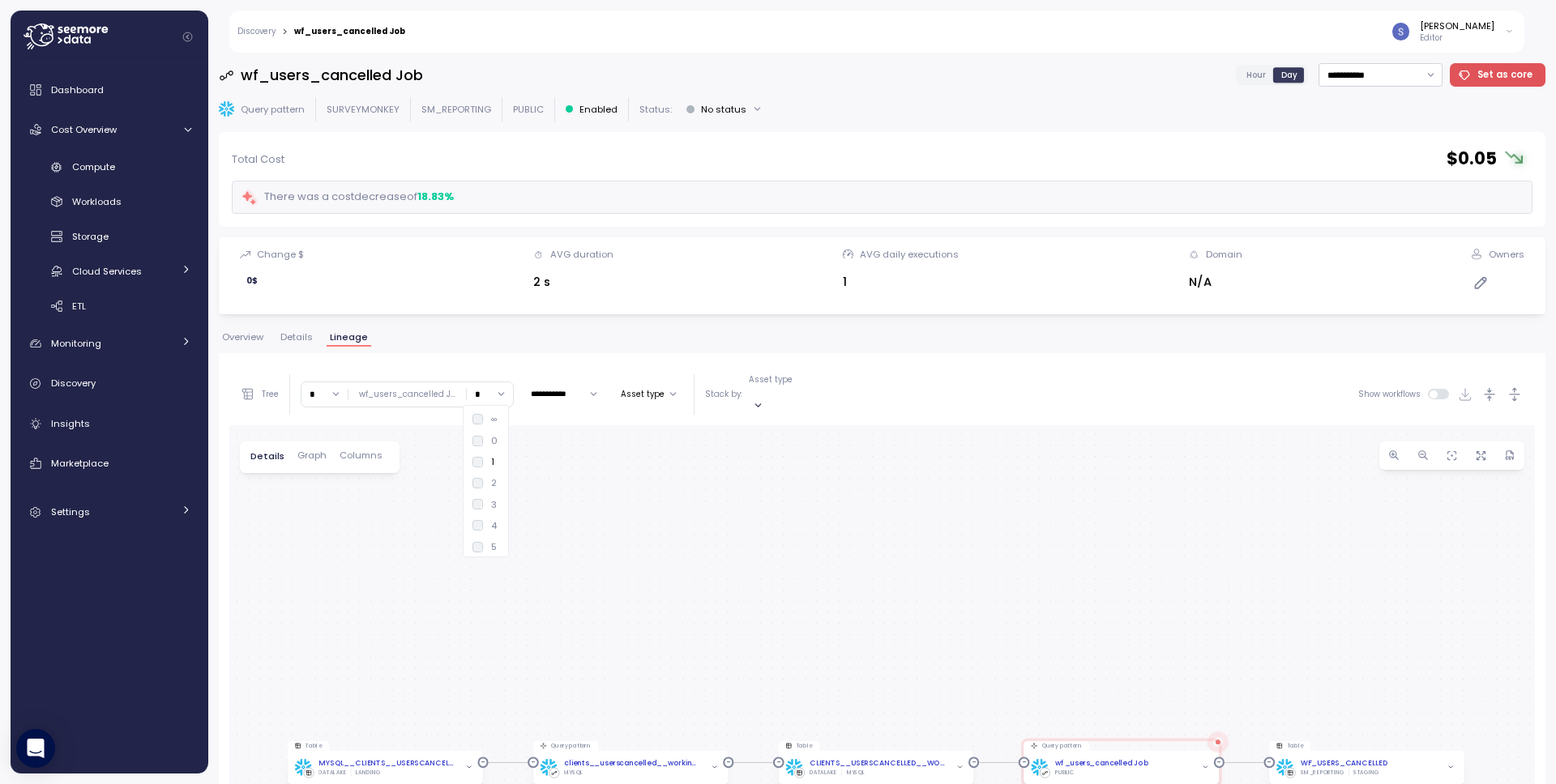
click at [472, 498] on div "3" at bounding box center [484, 505] width 24 height 13
type input "*"
click at [803, 568] on div "Table CLIENTS__USERSCANCELLED__WORKING_COPY DATALAKE MYSQL Query pattern wf_use…" at bounding box center [882, 755] width 1305 height 661
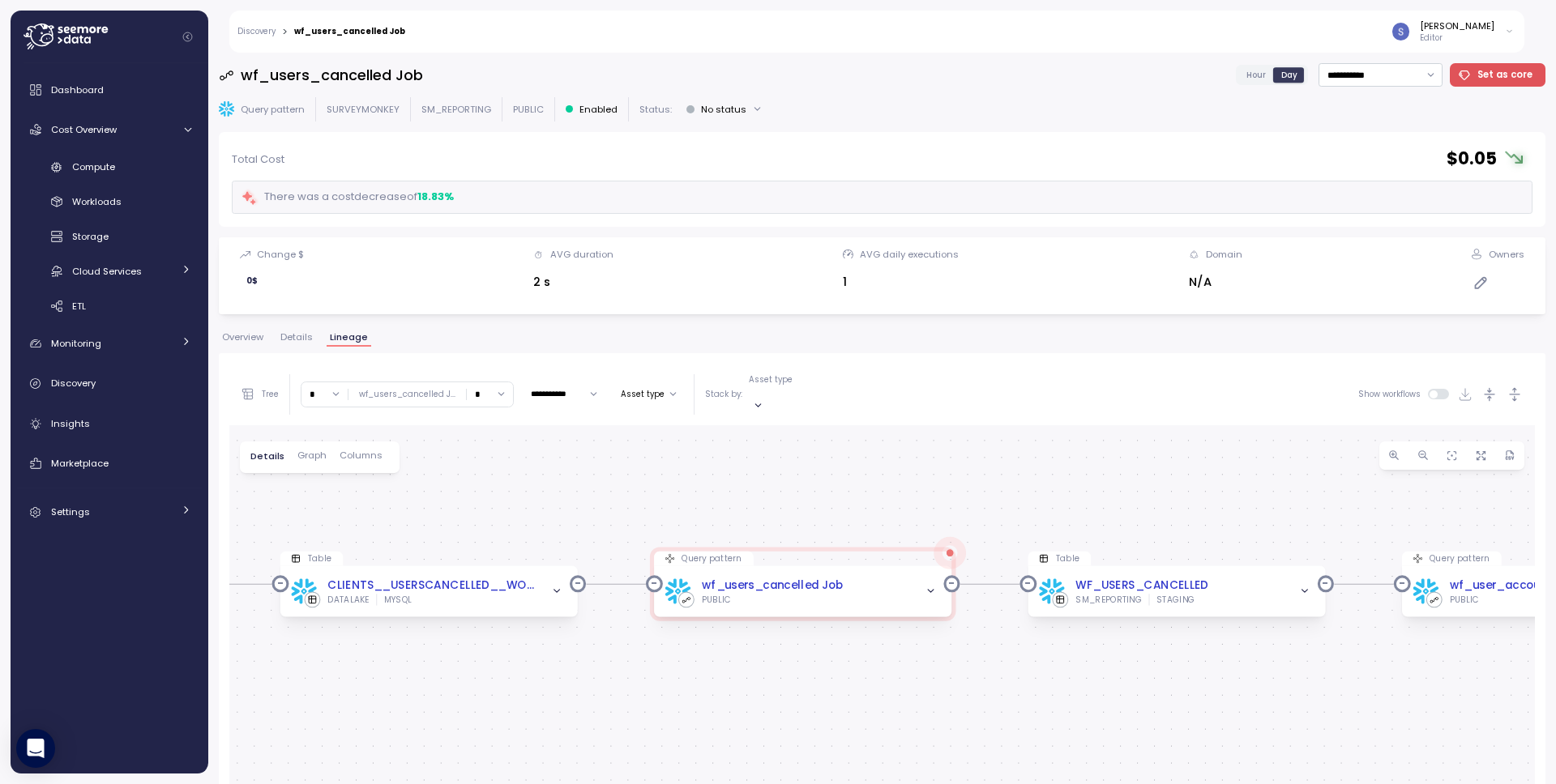
drag, startPoint x: 542, startPoint y: 540, endPoint x: 63, endPoint y: 481, distance: 482.6
click at [63, 481] on div "**********" at bounding box center [778, 392] width 1556 height 784
click at [947, 549] on div at bounding box center [951, 553] width 8 height 8
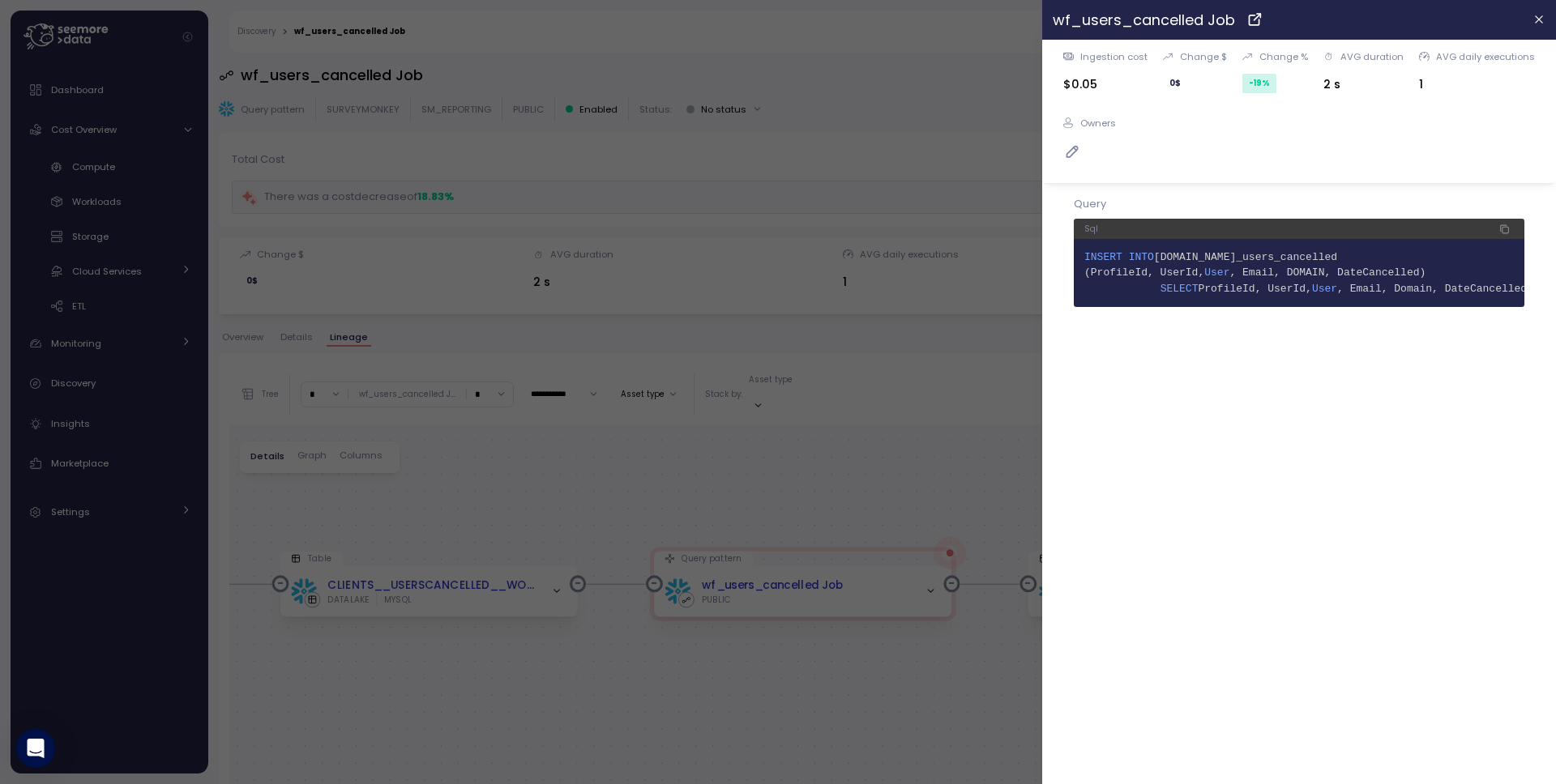
click at [876, 538] on div at bounding box center [778, 392] width 1556 height 784
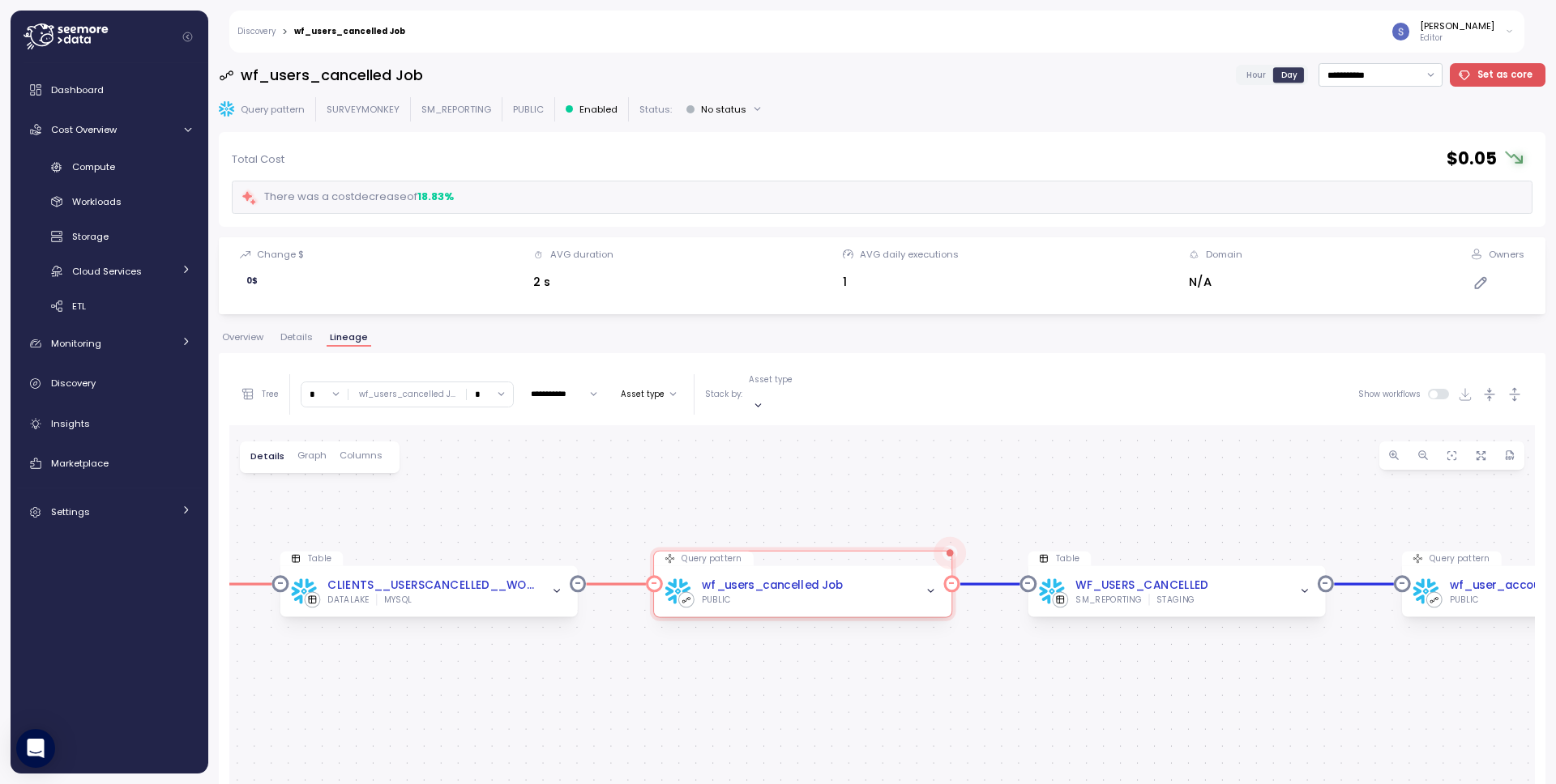
click at [931, 586] on icon "button" at bounding box center [931, 592] width 11 height 11
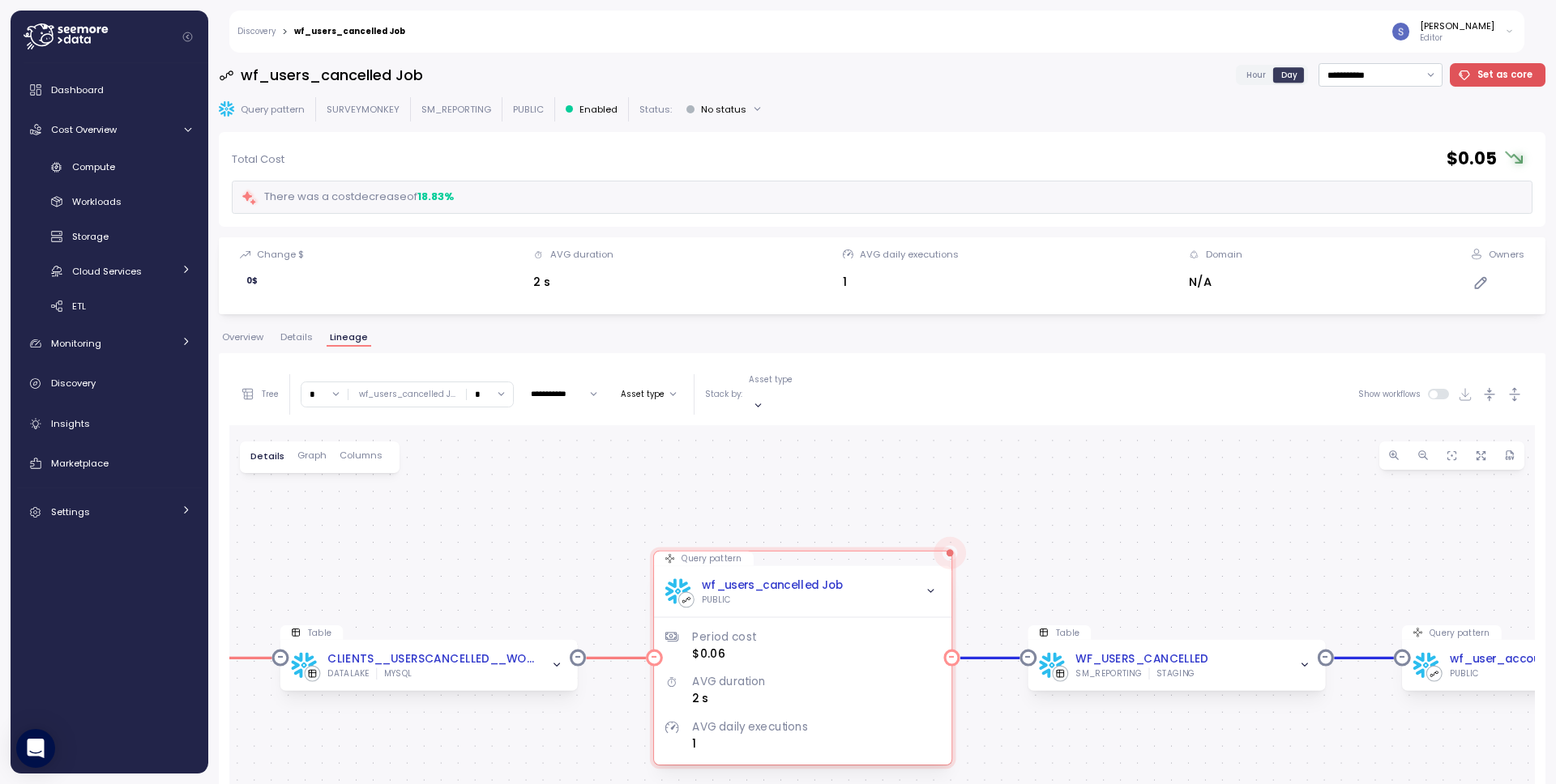
click at [935, 586] on icon "button" at bounding box center [931, 592] width 11 height 11
